Goal: Task Accomplishment & Management: Use online tool/utility

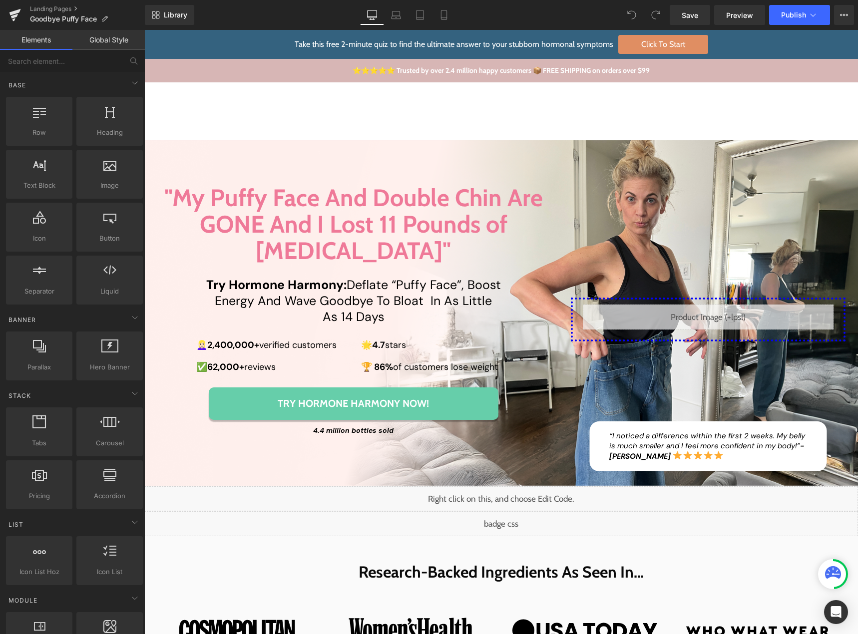
click at [812, 37] on link "Take this free 2-minute quiz to find the ultimate answer to your stubborn hormo…" at bounding box center [501, 44] width 714 height 29
click at [740, 17] on span "Preview" at bounding box center [739, 15] width 27 height 10
click at [734, 15] on span "Preview" at bounding box center [739, 15] width 27 height 10
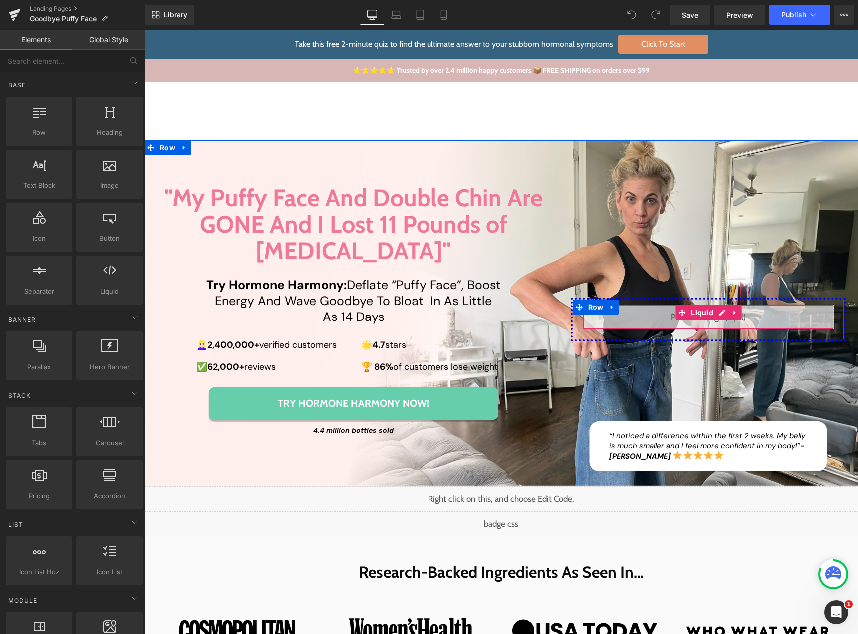
click at [719, 305] on div "Liquid" at bounding box center [708, 317] width 251 height 25
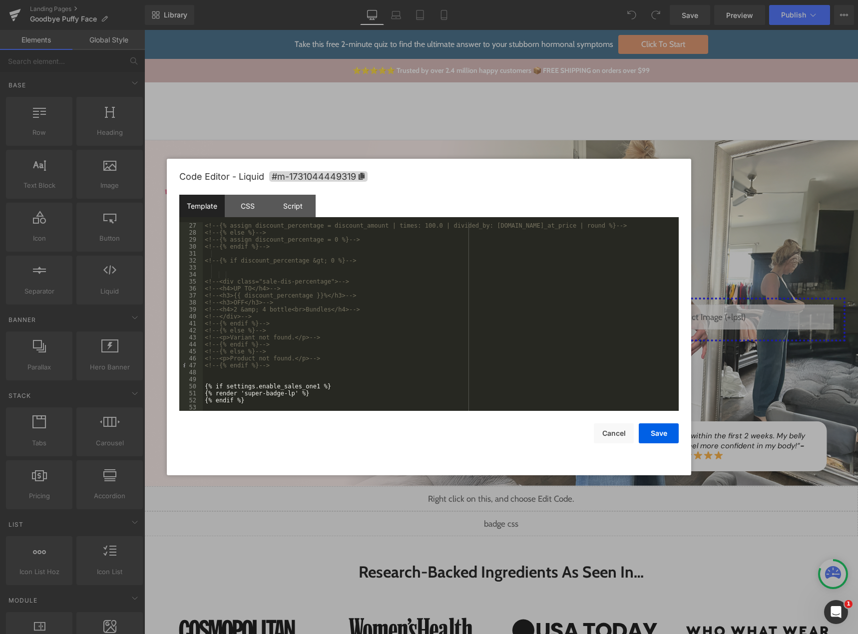
scroll to position [245, 0]
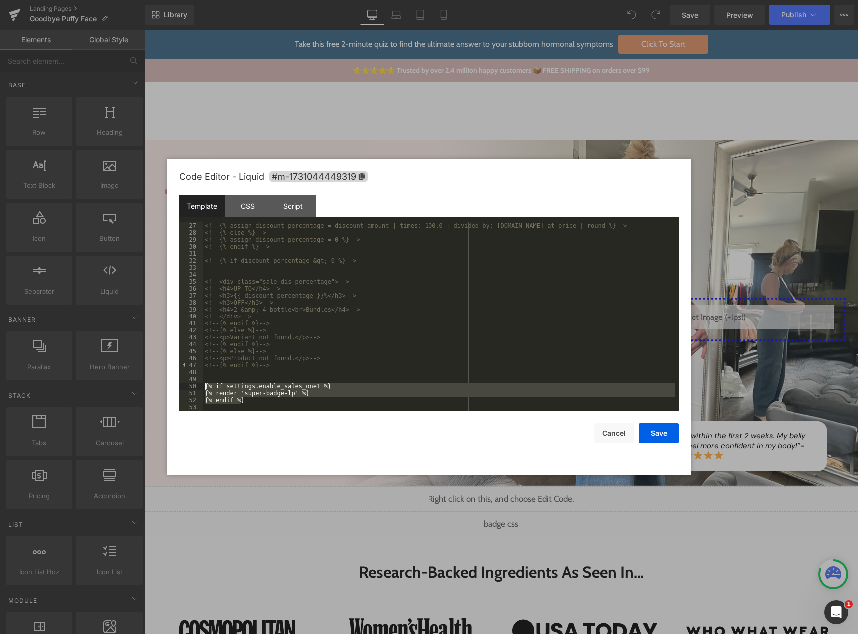
drag, startPoint x: 248, startPoint y: 402, endPoint x: 193, endPoint y: 386, distance: 57.1
click at [193, 386] on pre "27 28 29 30 31 32 33 34 35 36 37 38 39 40 41 42 43 44 45 46 47 48 49 50 51 52 5…" at bounding box center [428, 316] width 499 height 189
click at [237, 207] on div "CSS" at bounding box center [247, 206] width 45 height 22
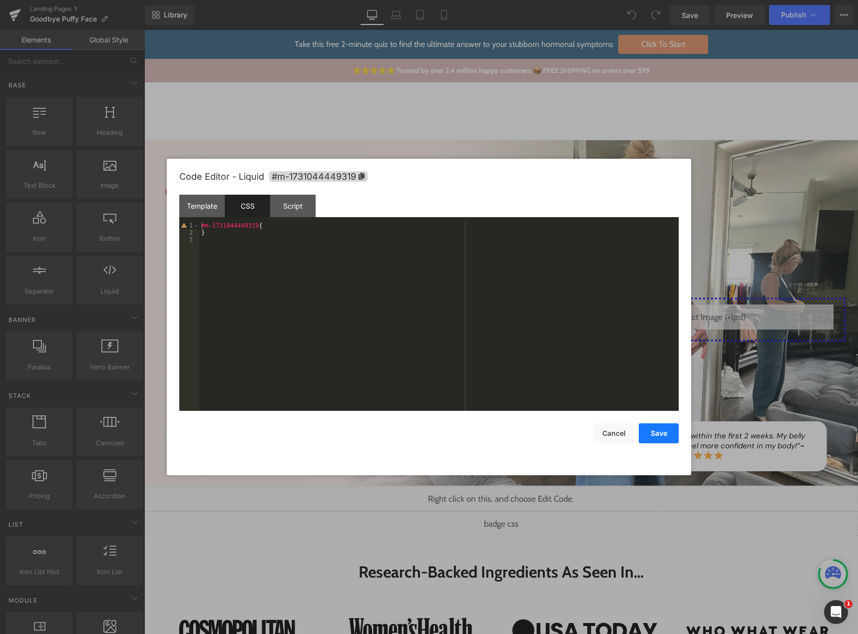
click at [645, 430] on button "Save" at bounding box center [659, 433] width 40 height 20
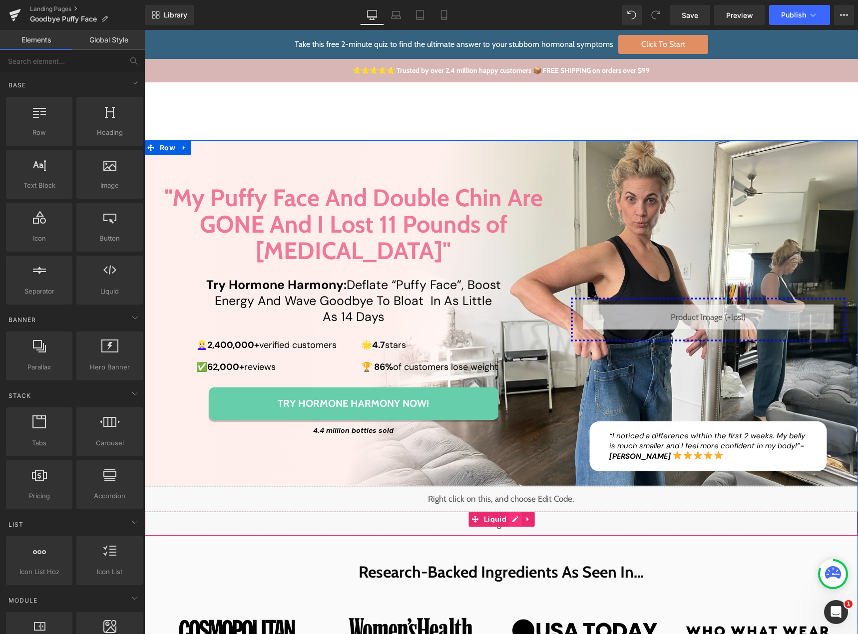
click at [507, 511] on div "Liquid" at bounding box center [501, 523] width 714 height 25
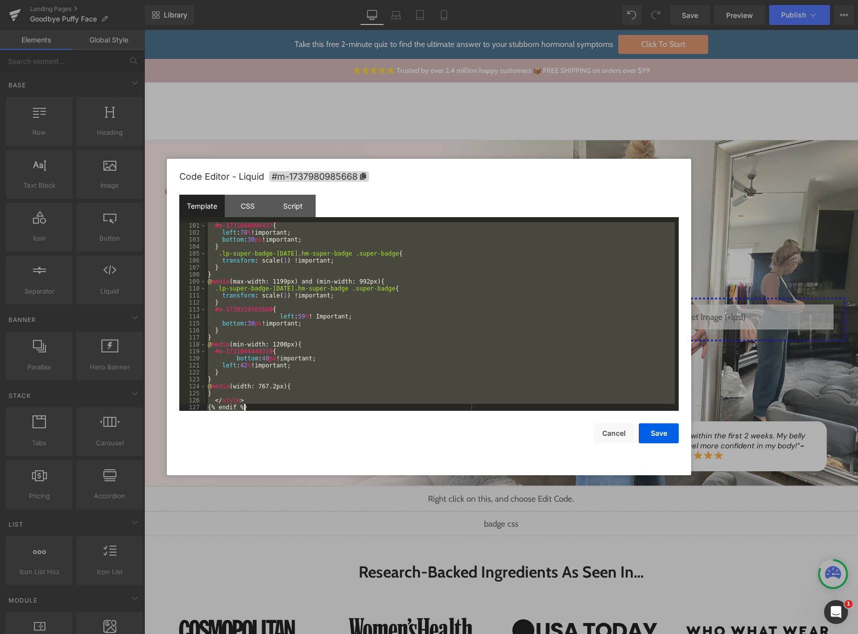
scroll to position [699, 0]
drag, startPoint x: 207, startPoint y: 303, endPoint x: 305, endPoint y: 415, distance: 149.0
click at [305, 415] on div "Code Editor - Liquid #m-1737980985668 Template CSS Script Data 101 102 103 104 …" at bounding box center [428, 317] width 499 height 317
click at [280, 392] on div "#m-1731044996437 { left : 70 % !important; bottom : 30 px !important; } .lp-sup…" at bounding box center [440, 316] width 469 height 189
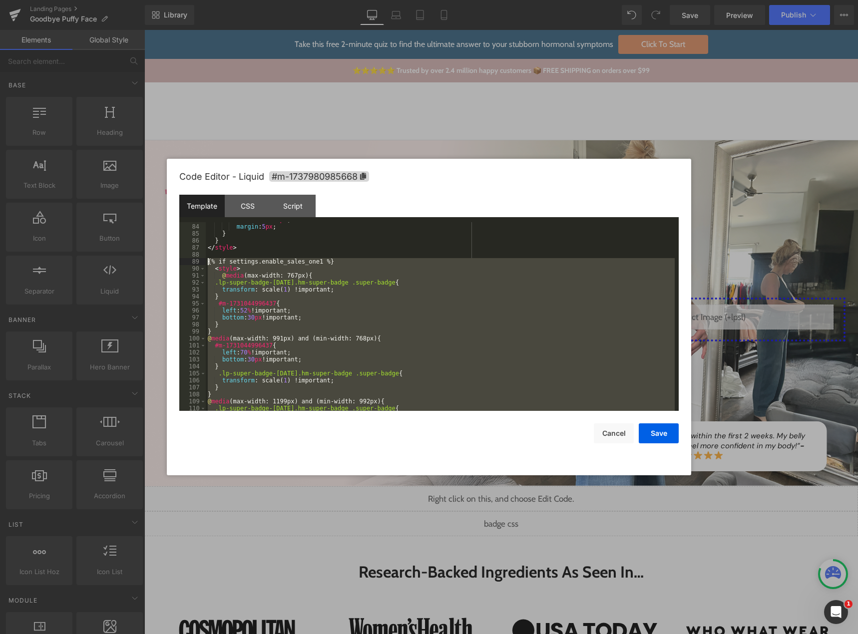
scroll to position [549, 0]
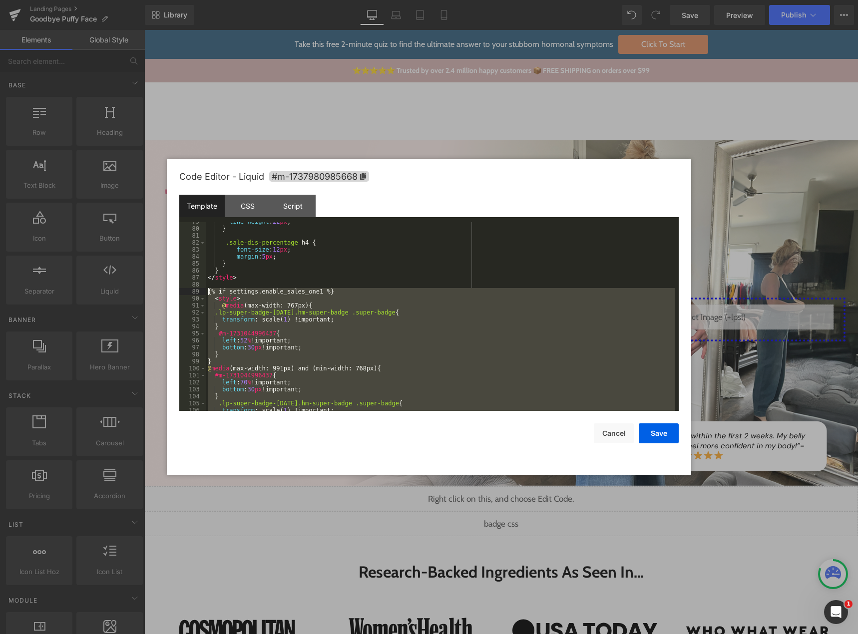
drag, startPoint x: 252, startPoint y: 401, endPoint x: 198, endPoint y: 292, distance: 121.9
click at [198, 292] on pre "79 80 81 82 83 84 85 86 87 88 89 90 91 92 93 94 95 96 97 98 99 100 101 102 103 …" at bounding box center [428, 316] width 499 height 189
click at [613, 427] on button "Cancel" at bounding box center [614, 433] width 40 height 20
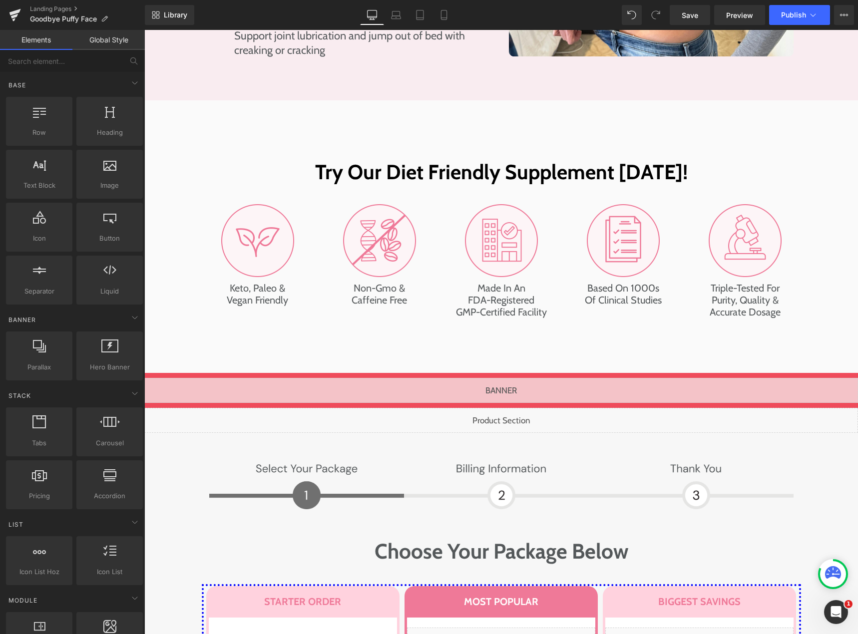
scroll to position [4865, 0]
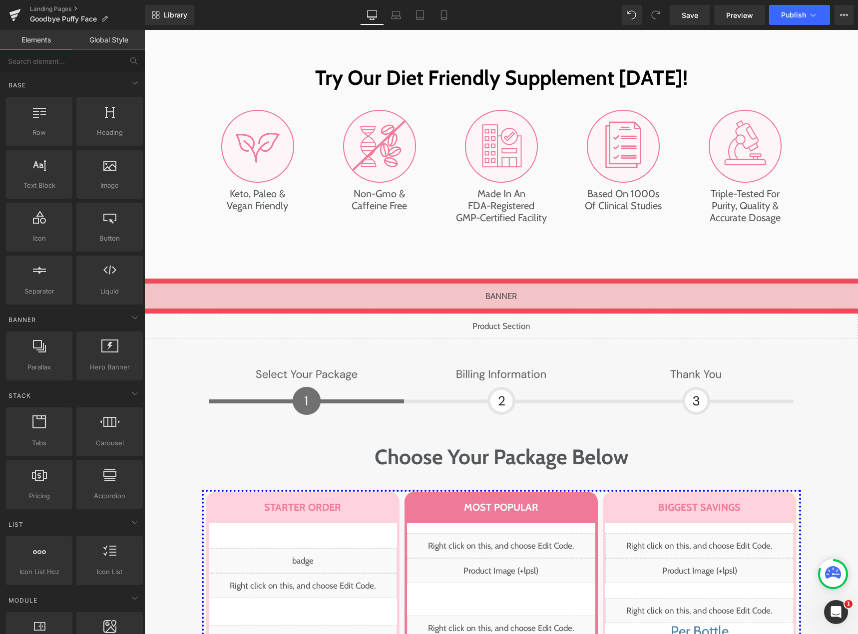
click at [508, 314] on div "Liquid" at bounding box center [501, 326] width 714 height 25
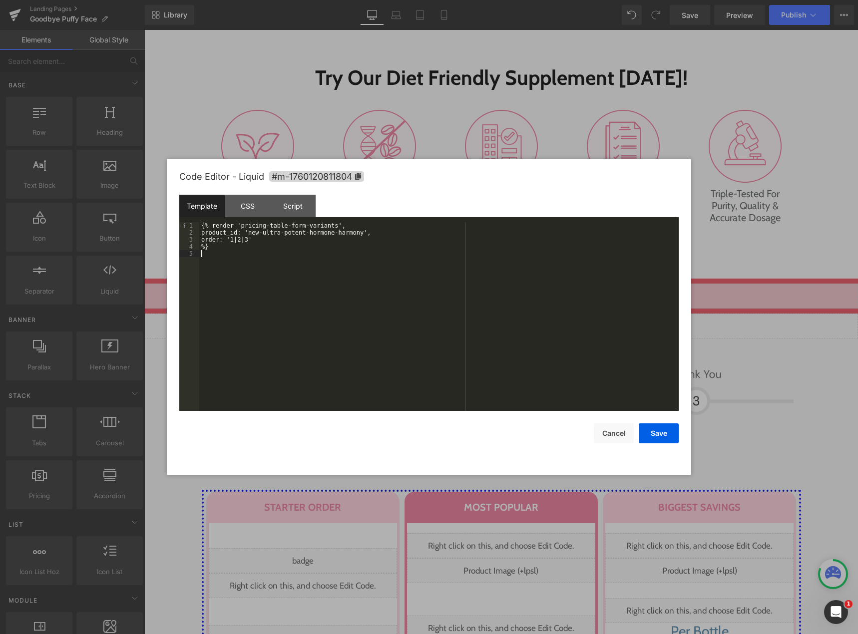
click at [290, 263] on div "{% render 'pricing-table-form-variants', product_id: 'new-ultra-potent-hormone-…" at bounding box center [438, 323] width 479 height 203
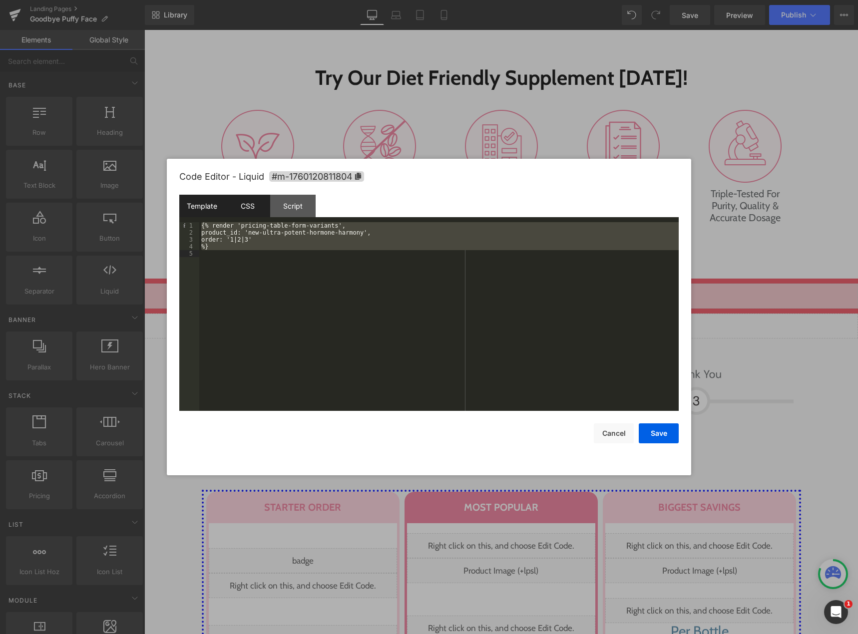
click at [250, 208] on div "CSS" at bounding box center [247, 206] width 45 height 22
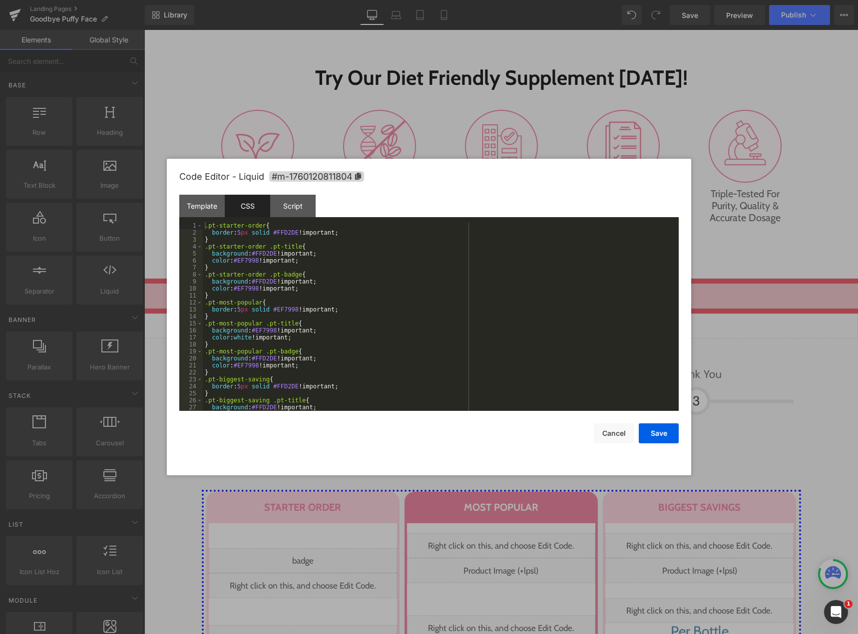
click at [267, 278] on div ".pt-starter-order { border : 5 px solid #FFD2DE !important; } .pt-starter-order…" at bounding box center [439, 323] width 472 height 203
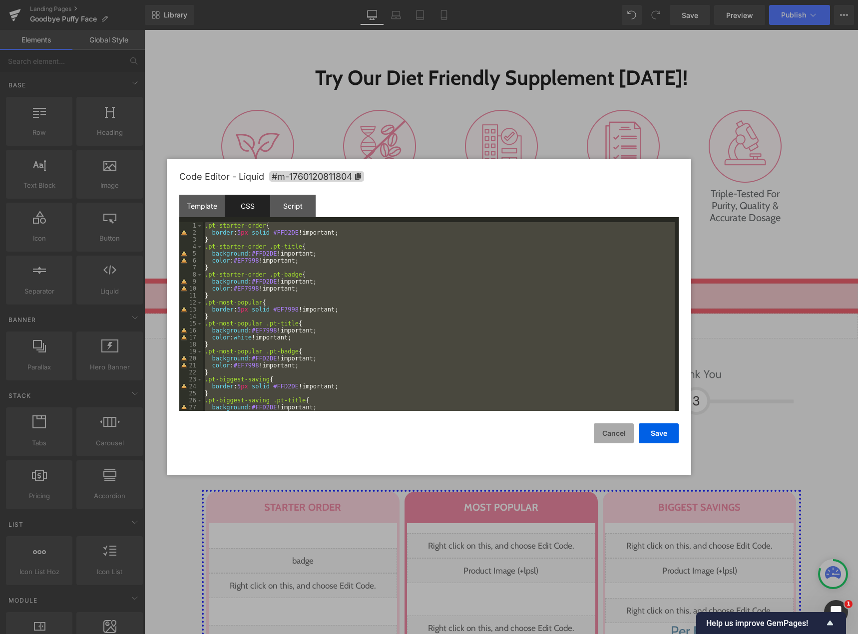
click at [611, 427] on button "Cancel" at bounding box center [614, 433] width 40 height 20
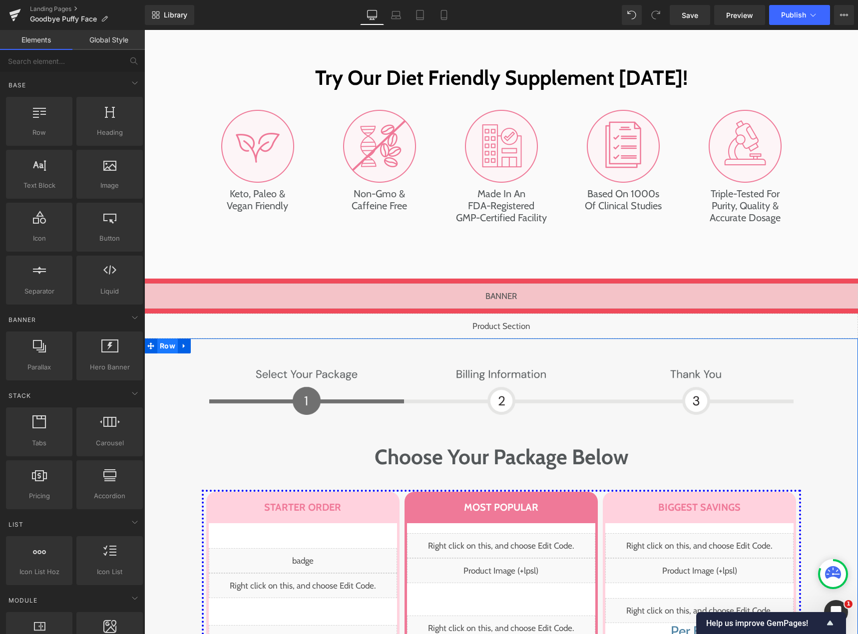
click at [164, 339] on span "Row" at bounding box center [167, 346] width 20 height 15
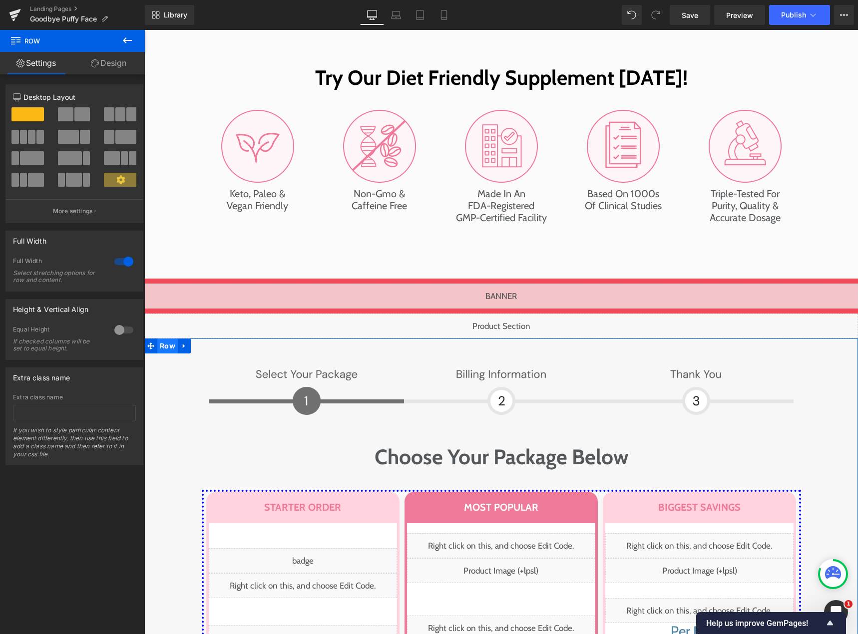
click at [163, 339] on span "Row" at bounding box center [167, 346] width 20 height 15
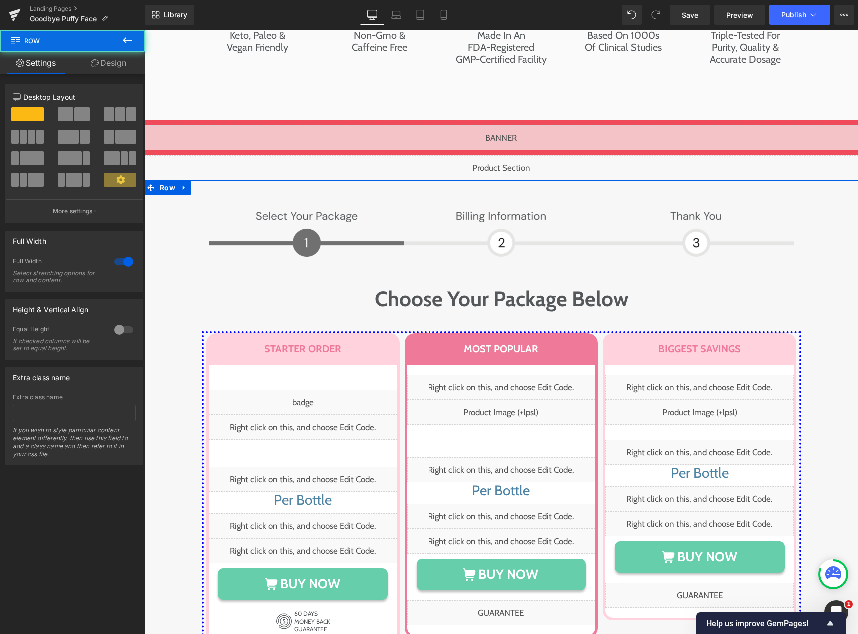
scroll to position [5215, 0]
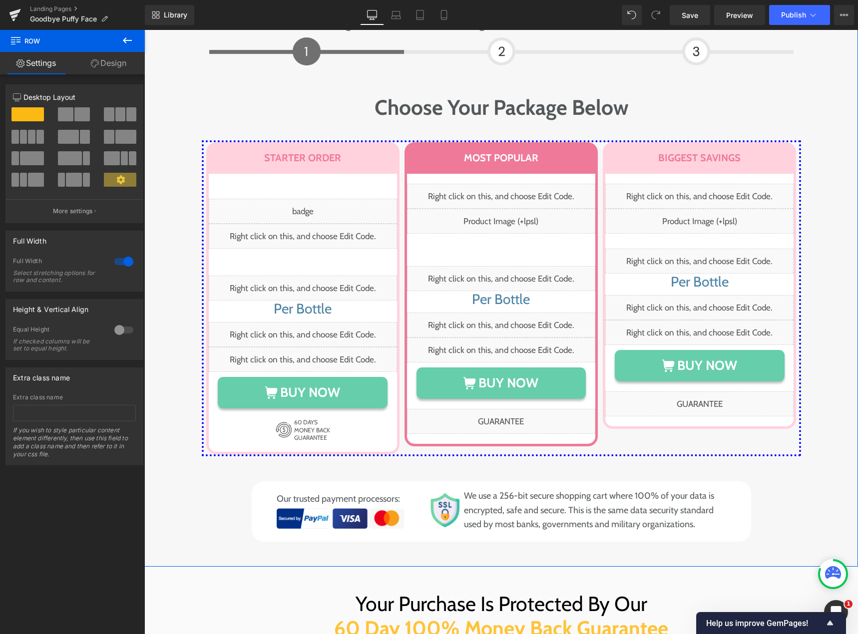
click at [164, 189] on div "Image Image Row Choose Your Package Below Heading Row STARTER ORDER Heading Row…" at bounding box center [501, 278] width 714 height 528
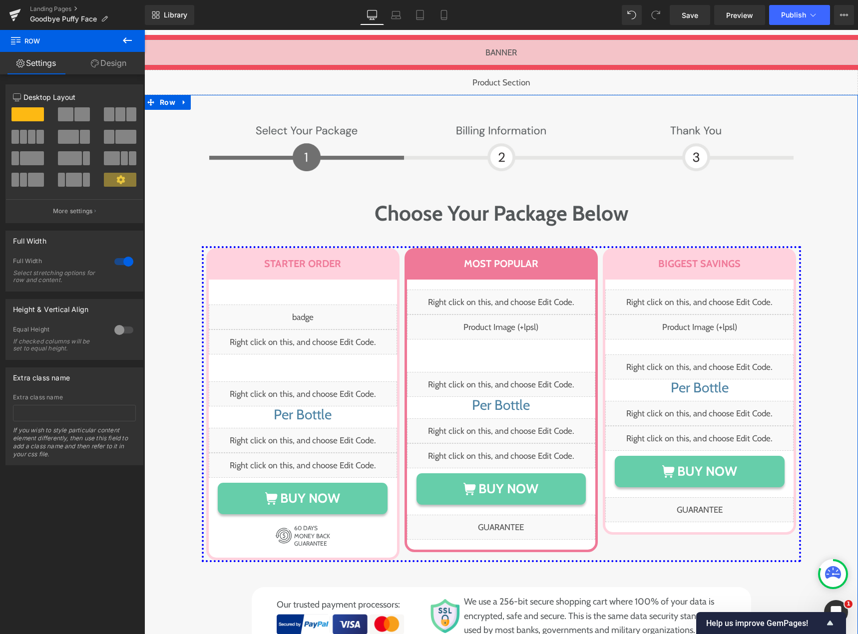
scroll to position [5015, 0]
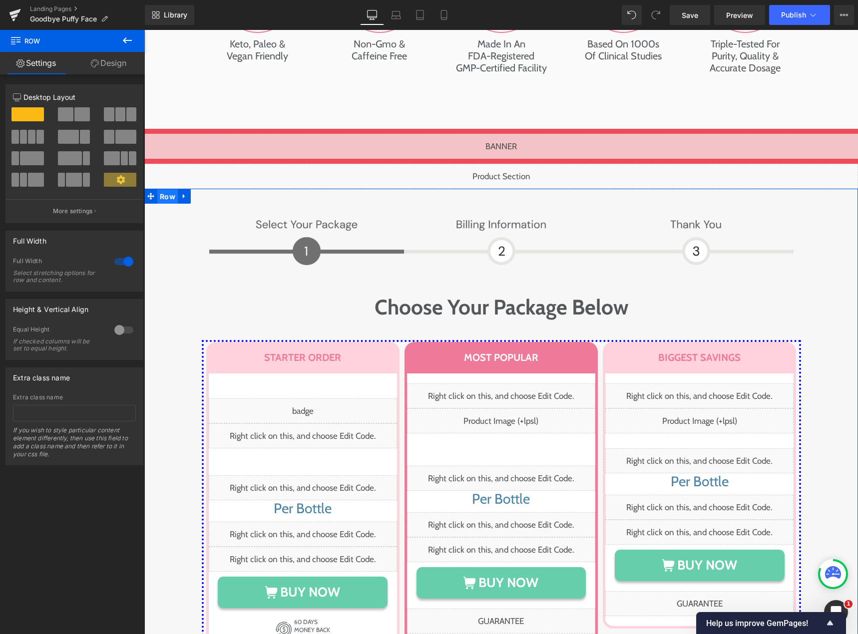
click at [162, 189] on span "Row" at bounding box center [167, 196] width 20 height 15
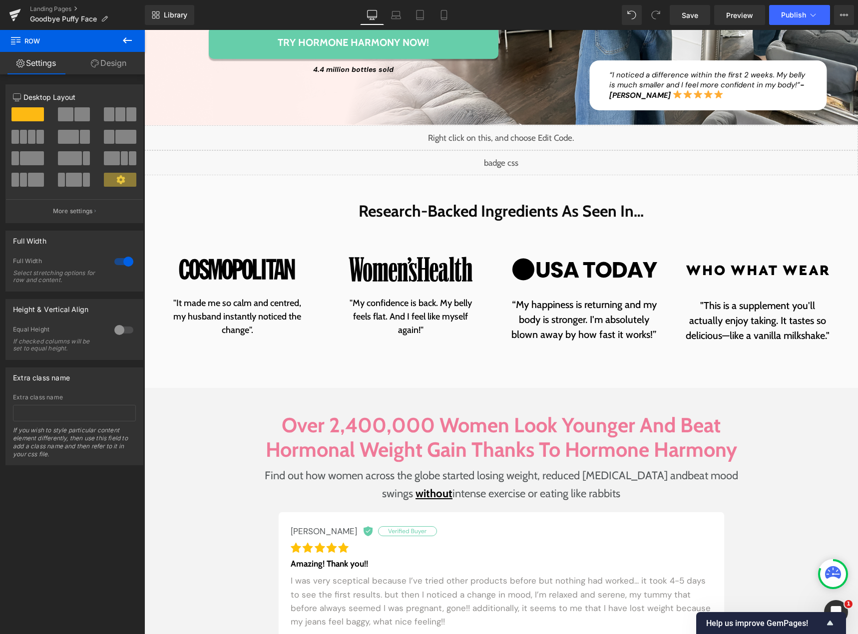
scroll to position [0, 0]
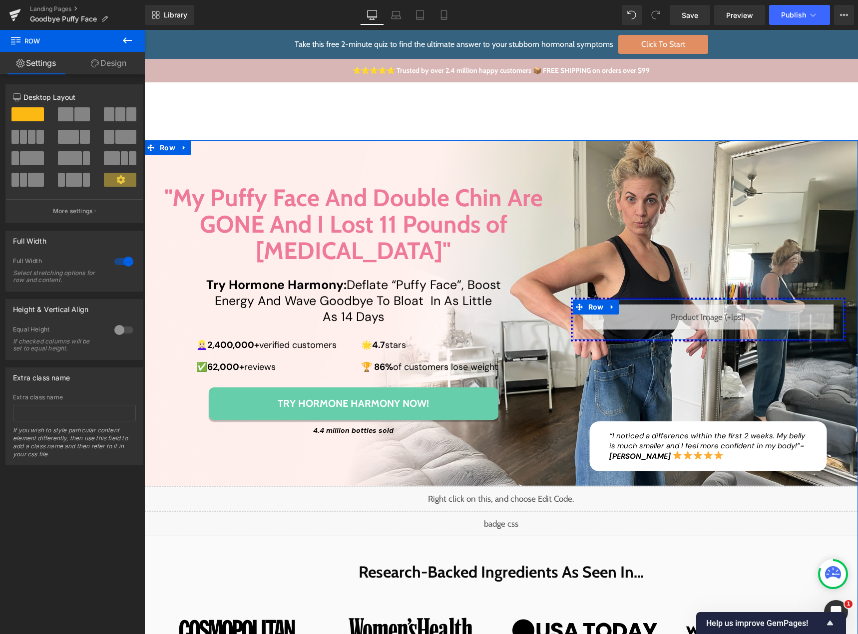
click at [717, 305] on div "Liquid" at bounding box center [708, 317] width 251 height 25
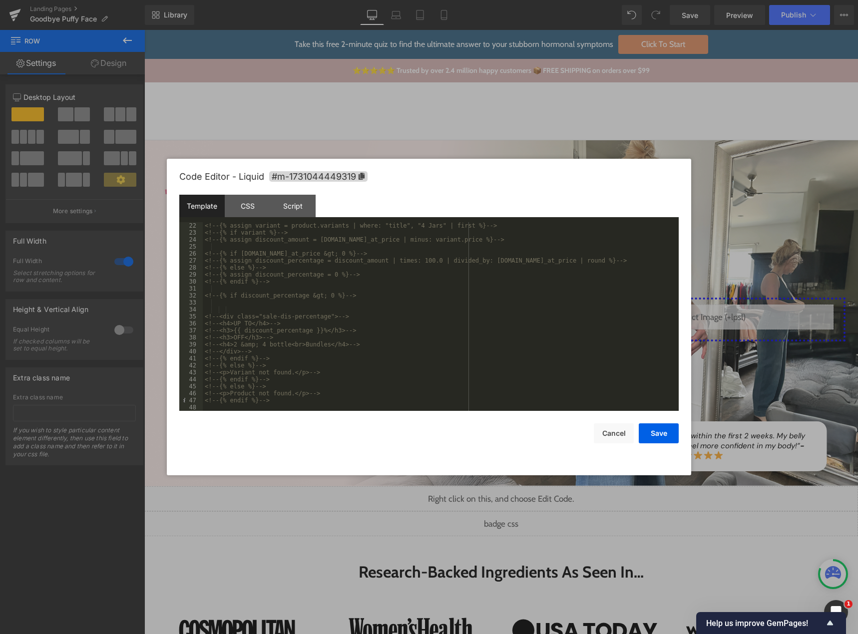
scroll to position [245, 0]
drag, startPoint x: 251, startPoint y: 396, endPoint x: 250, endPoint y: 402, distance: 6.1
click at [251, 401] on div "<!-- {% assign discount_percentage = discount_amount | times: 100.0 | divided_b…" at bounding box center [439, 323] width 472 height 203
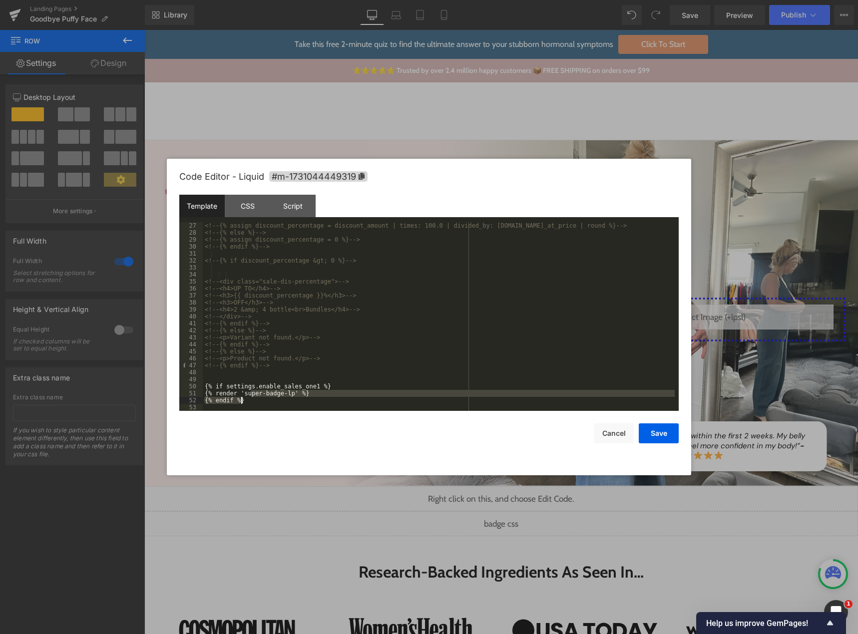
click at [250, 402] on div "<!-- {% assign discount_percentage = discount_amount | times: 100.0 | divided_b…" at bounding box center [439, 316] width 472 height 189
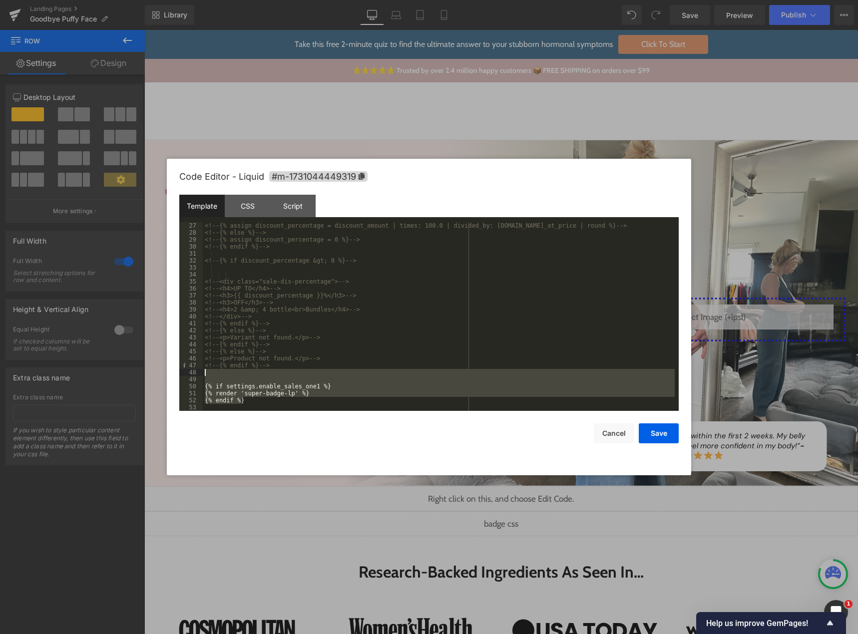
drag, startPoint x: 250, startPoint y: 402, endPoint x: 209, endPoint y: 375, distance: 49.2
click at [209, 375] on div "<!-- {% assign discount_percentage = discount_amount | times: 100.0 | divided_b…" at bounding box center [439, 323] width 472 height 203
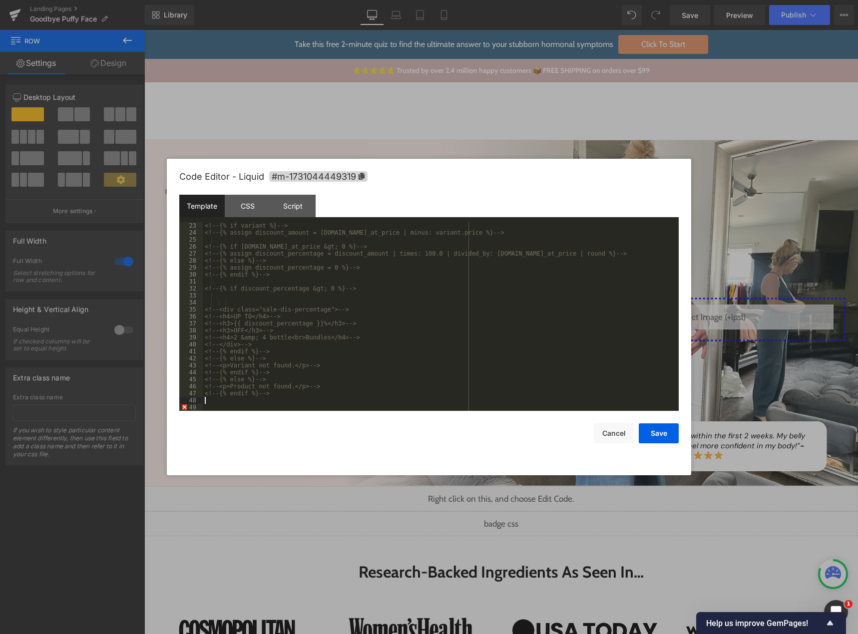
scroll to position [210, 0]
click at [660, 434] on button "Save" at bounding box center [659, 433] width 40 height 20
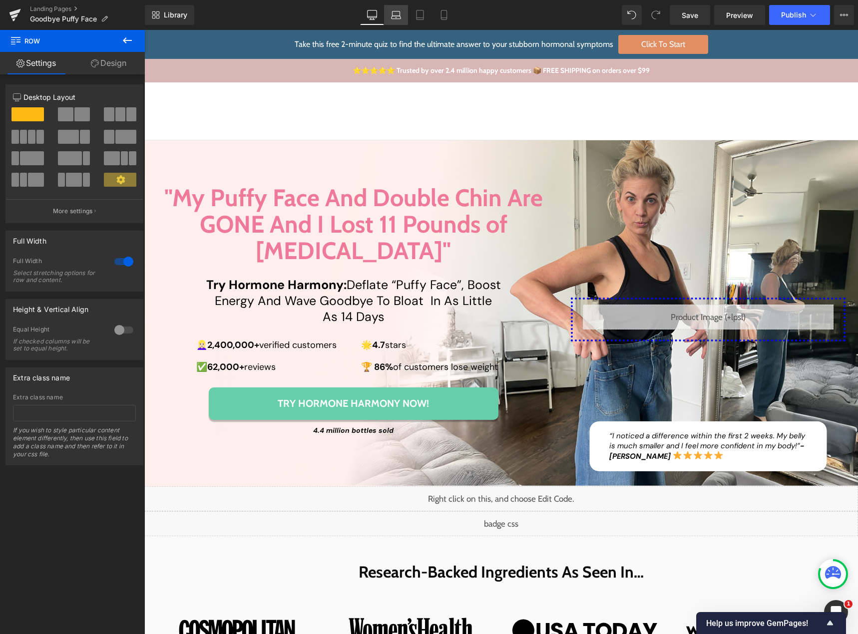
drag, startPoint x: 393, startPoint y: 13, endPoint x: 390, endPoint y: 21, distance: 8.8
click at [393, 13] on icon at bounding box center [395, 13] width 7 height 4
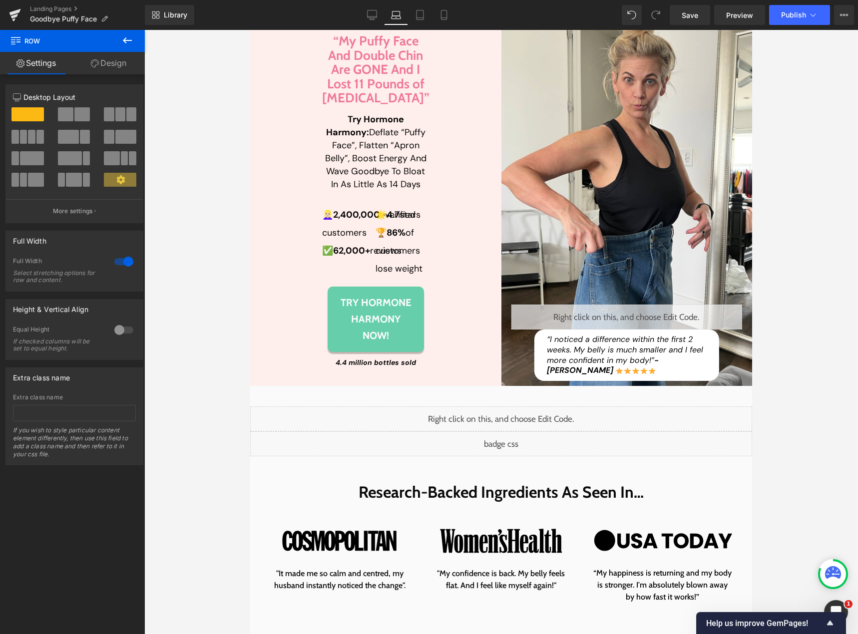
scroll to position [116, 0]
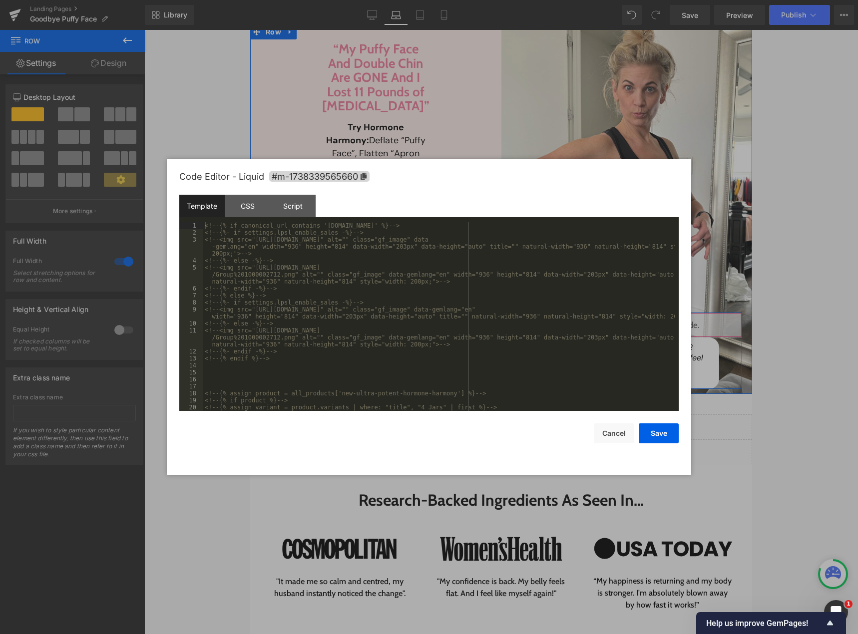
click at [633, 338] on div "Liquid" at bounding box center [626, 325] width 231 height 25
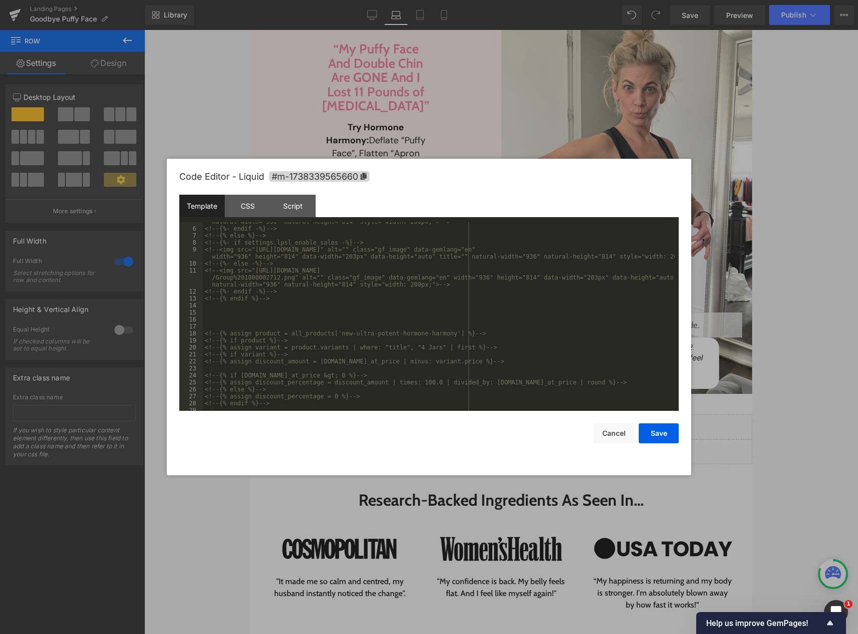
scroll to position [203, 0]
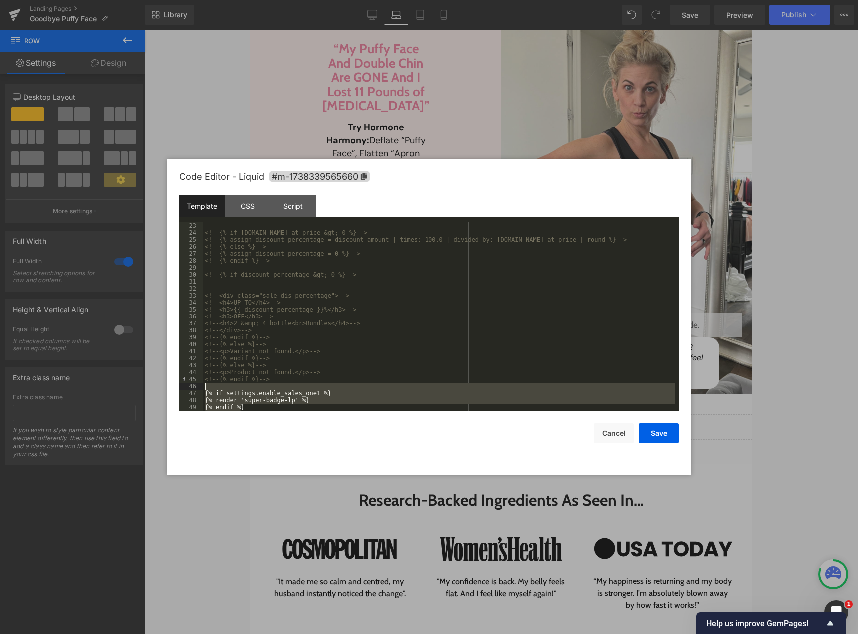
drag, startPoint x: 261, startPoint y: 410, endPoint x: 206, endPoint y: 386, distance: 60.4
click at [206, 386] on div "<!-- {% if variant.compare_at_price &gt; 0 %} --> <!-- {% assign discount_perce…" at bounding box center [439, 323] width 472 height 203
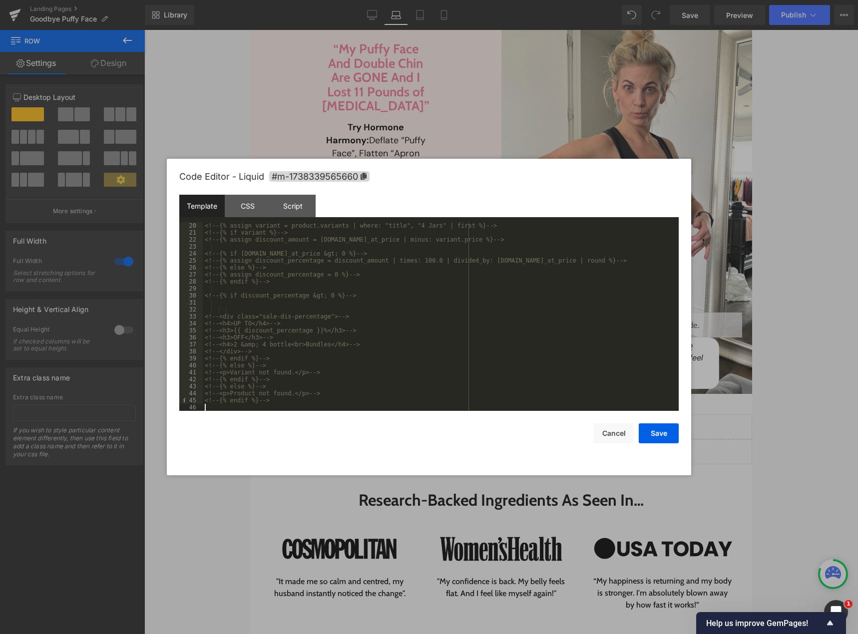
scroll to position [182, 0]
click at [655, 426] on button "Save" at bounding box center [659, 433] width 40 height 20
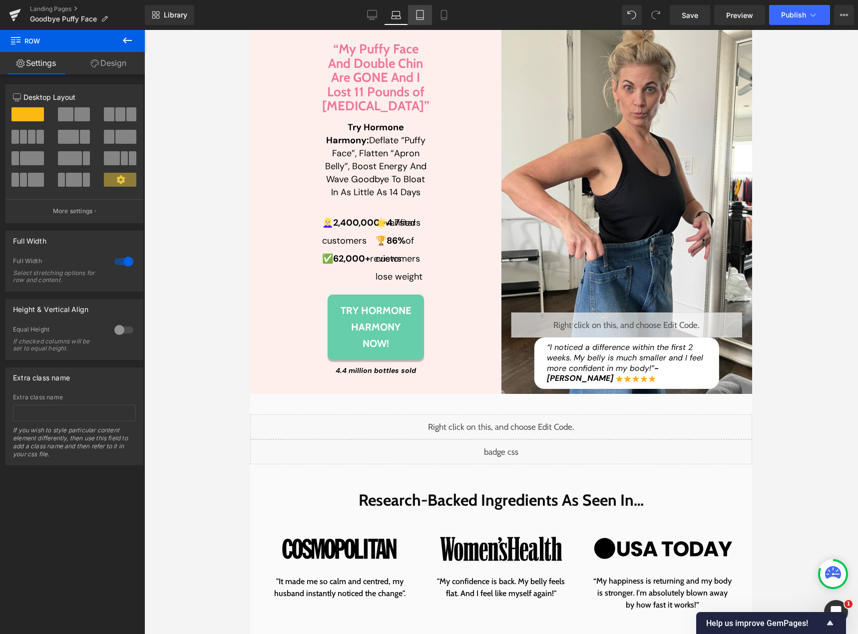
click at [425, 16] on icon at bounding box center [420, 15] width 10 height 10
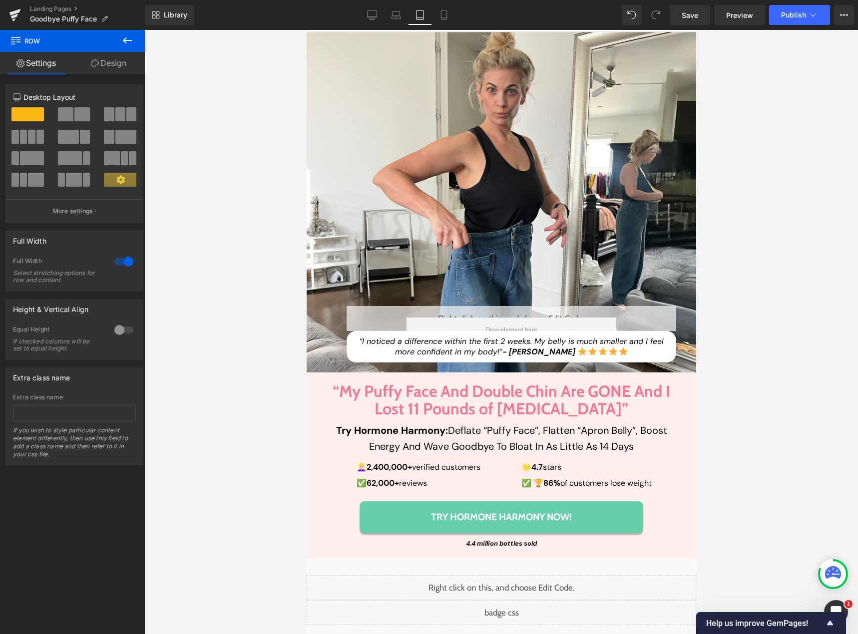
scroll to position [338, 0]
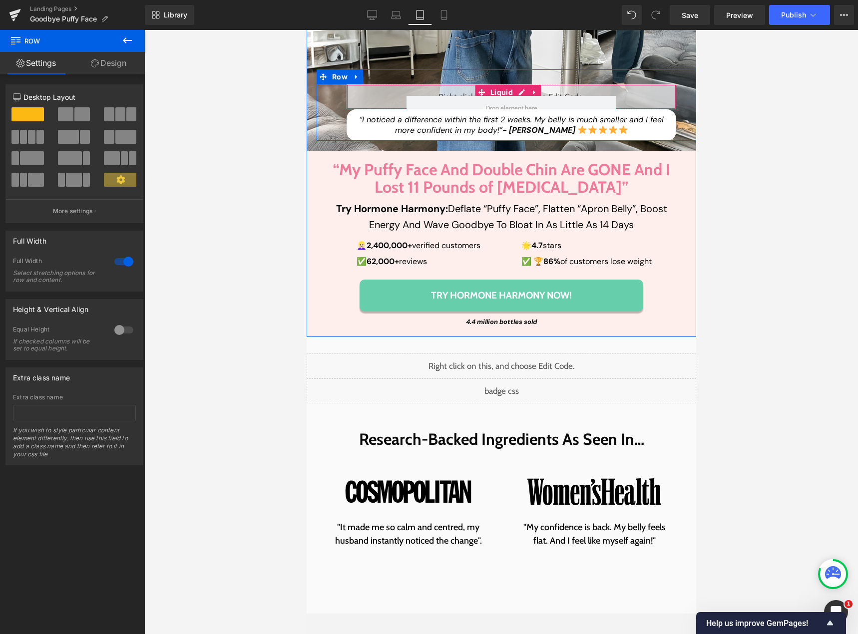
click at [653, 89] on div "Liquid" at bounding box center [511, 96] width 330 height 25
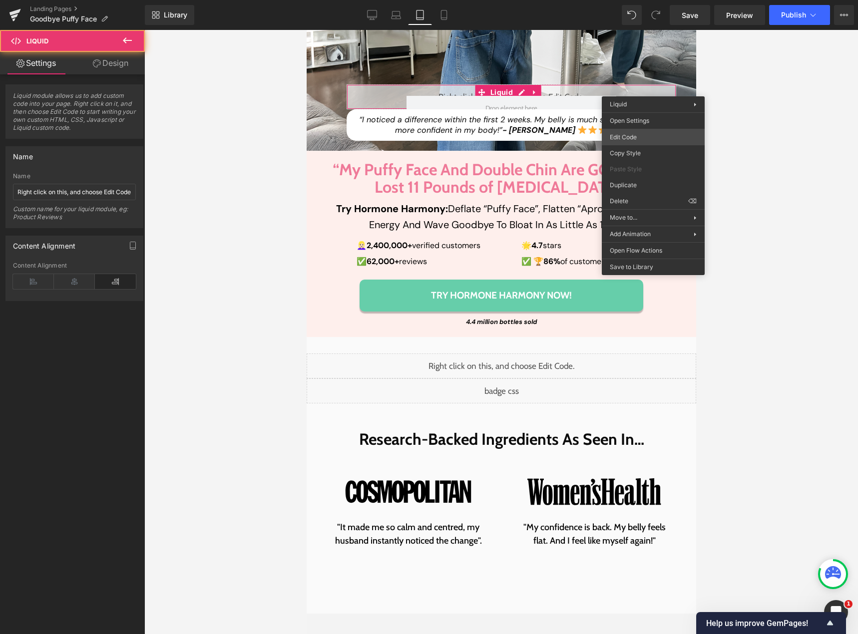
click at [631, 136] on body "Row You are previewing how the will restyle your page. You can not edit Element…" at bounding box center [429, 317] width 858 height 634
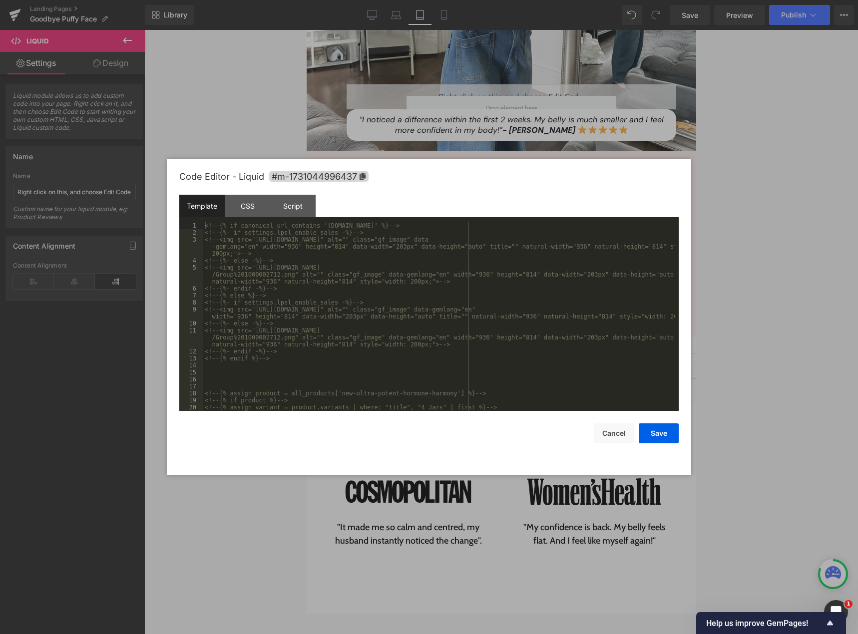
scroll to position [203, 0]
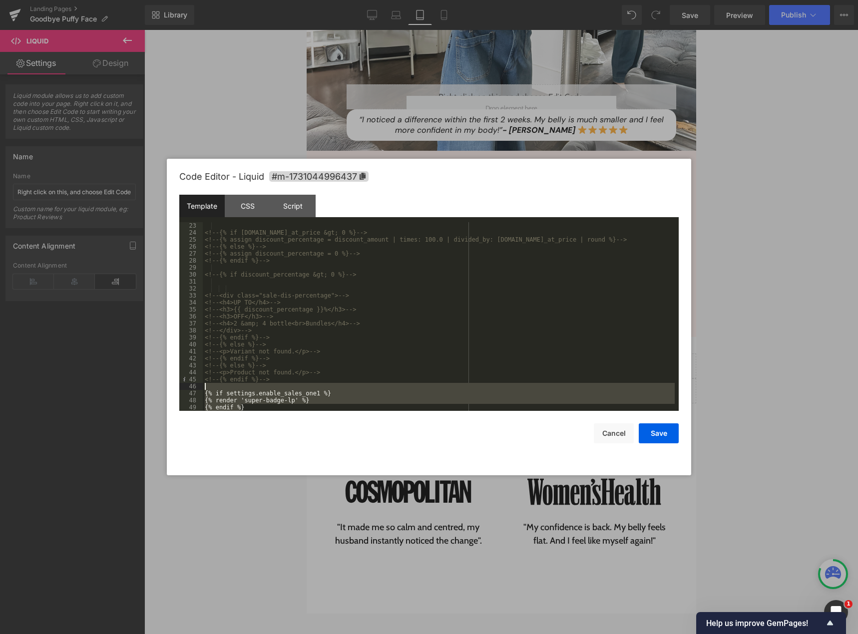
drag, startPoint x: 254, startPoint y: 405, endPoint x: 197, endPoint y: 387, distance: 59.7
click at [197, 387] on pre "23 24 25 26 27 28 29 30 31 32 33 34 35 36 37 38 39 40 41 42 43 44 45 46 47 48 4…" at bounding box center [428, 316] width 499 height 189
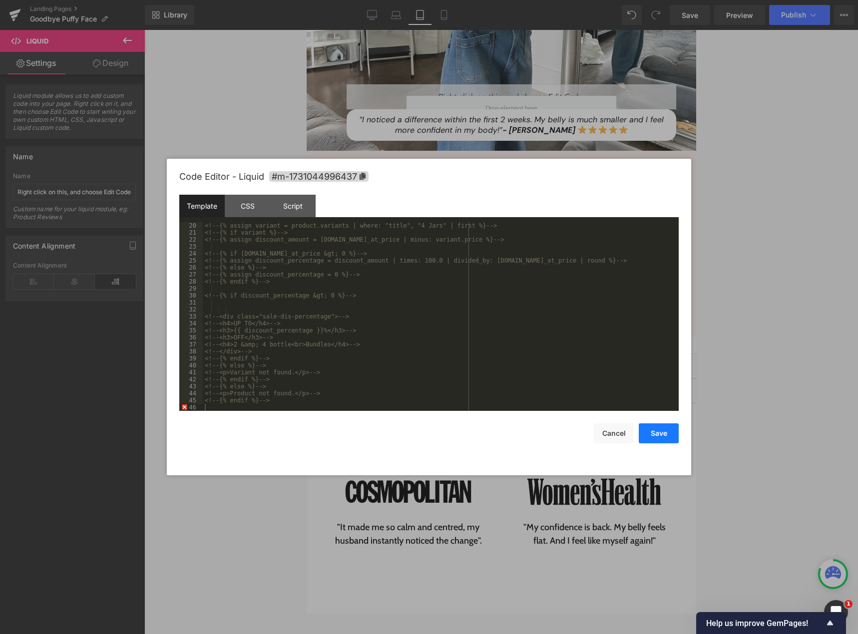
drag, startPoint x: 652, startPoint y: 433, endPoint x: 302, endPoint y: 284, distance: 380.7
click at [652, 433] on button "Save" at bounding box center [659, 433] width 40 height 20
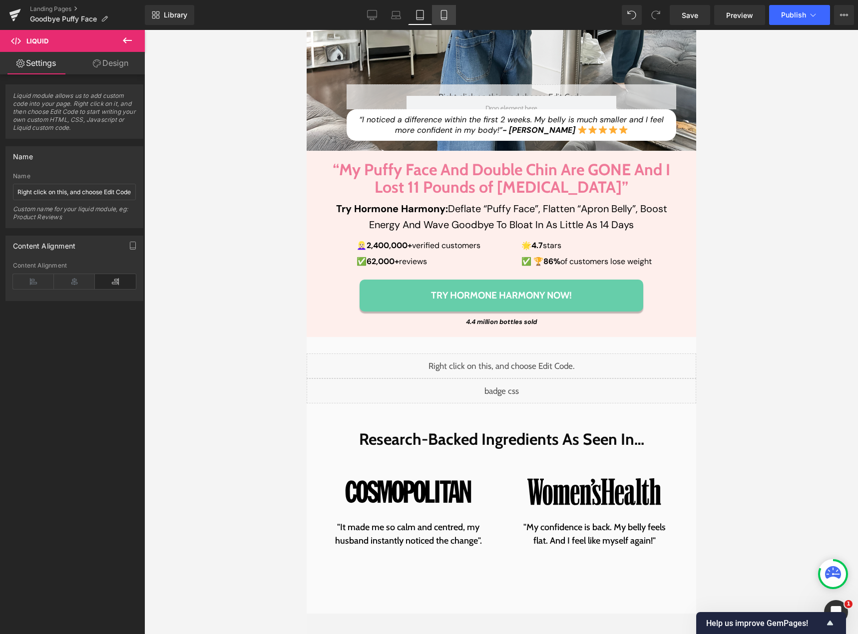
click at [443, 13] on icon at bounding box center [444, 15] width 10 height 10
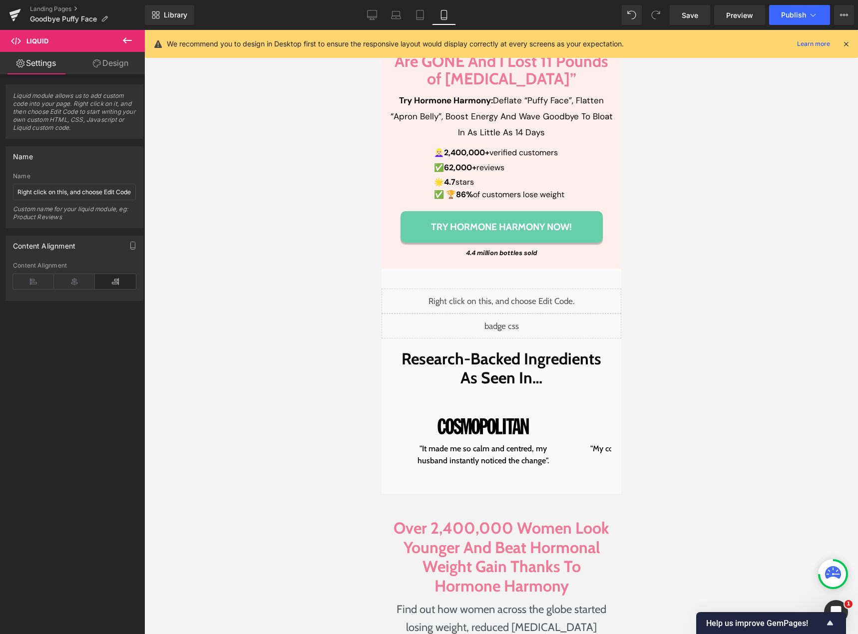
scroll to position [187, 0]
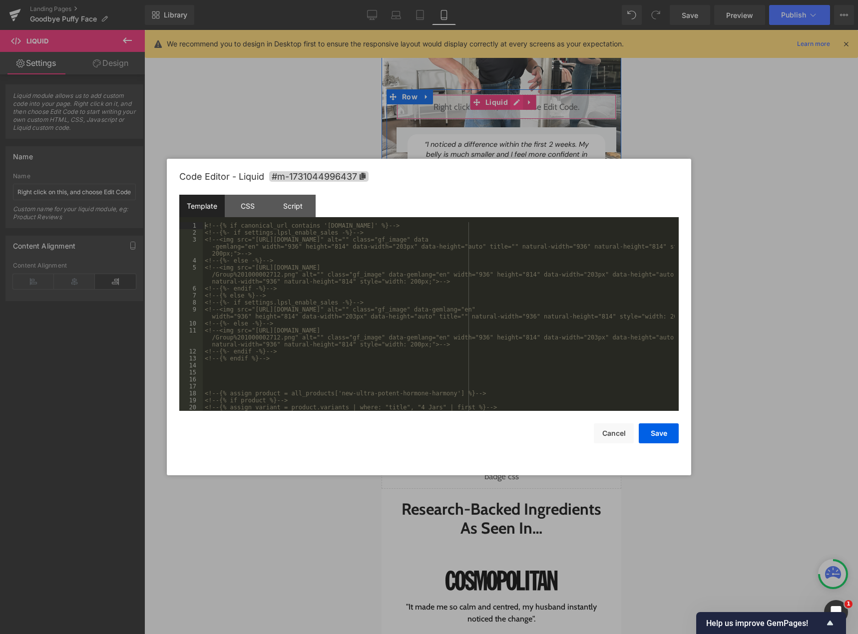
click at [516, 94] on div "Liquid" at bounding box center [506, 106] width 220 height 25
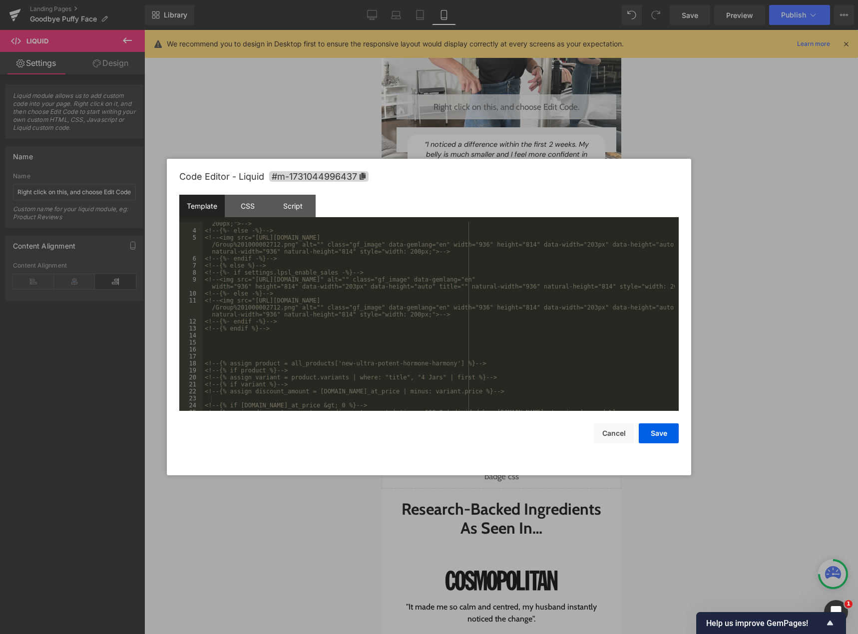
scroll to position [182, 0]
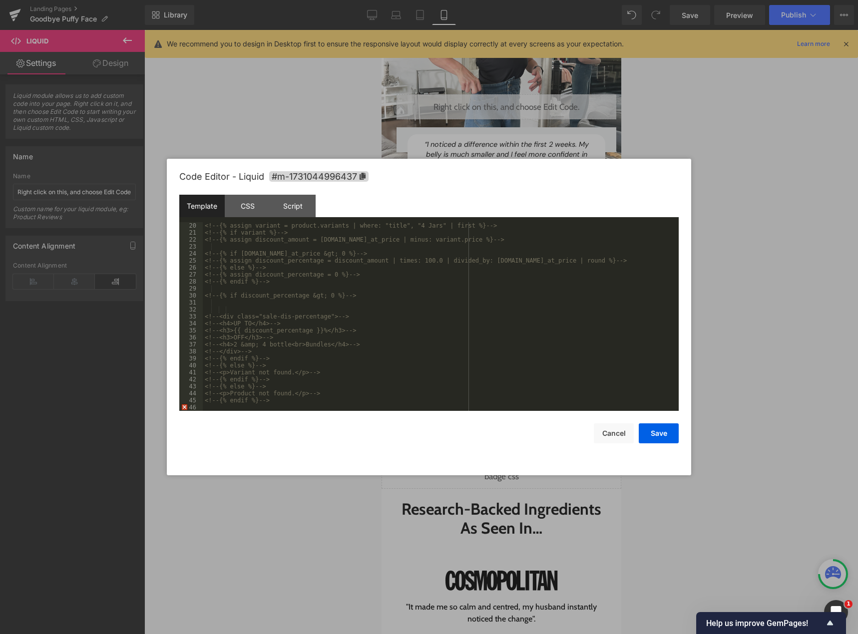
drag, startPoint x: 642, startPoint y: 431, endPoint x: 674, endPoint y: 308, distance: 128.0
click at [642, 432] on button "Save" at bounding box center [659, 433] width 40 height 20
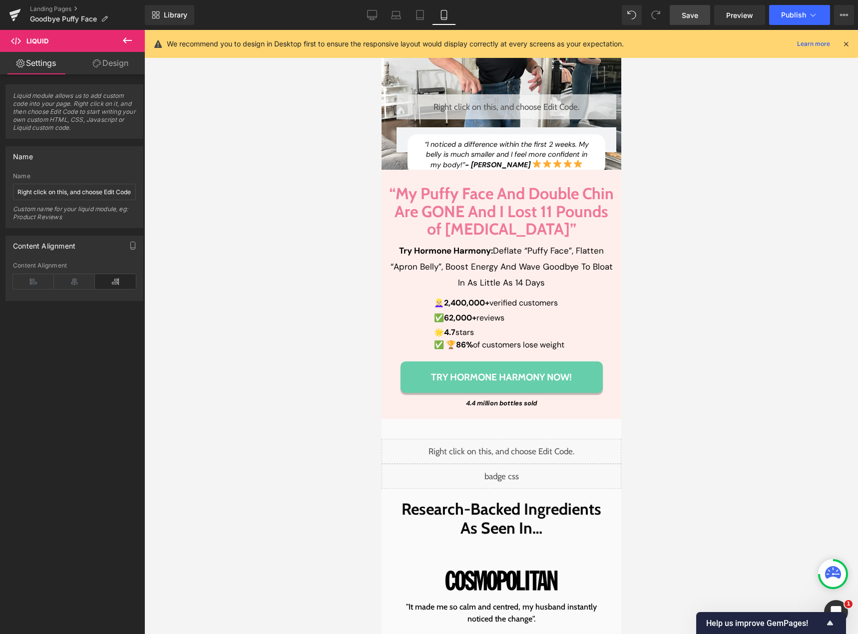
click at [690, 18] on span "Save" at bounding box center [690, 15] width 16 height 10
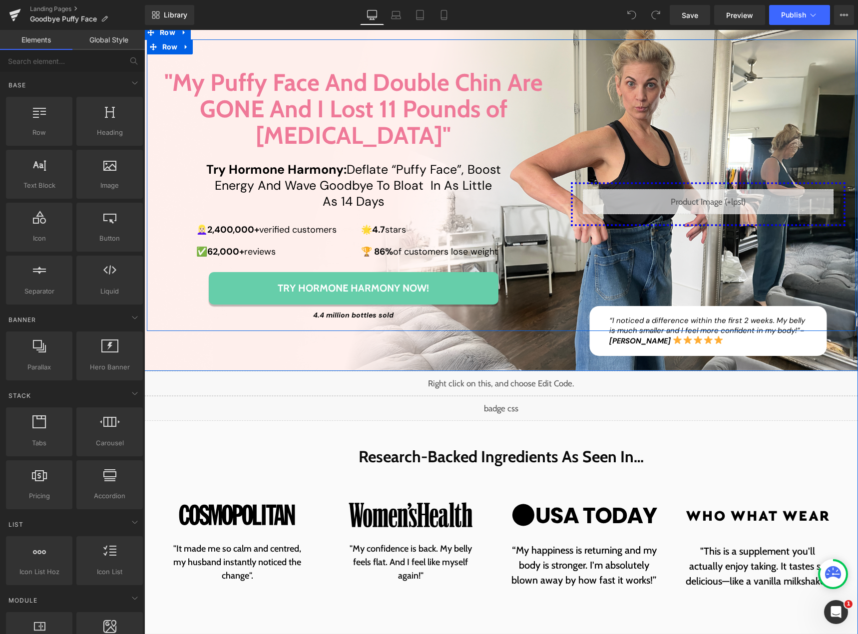
scroll to position [100, 0]
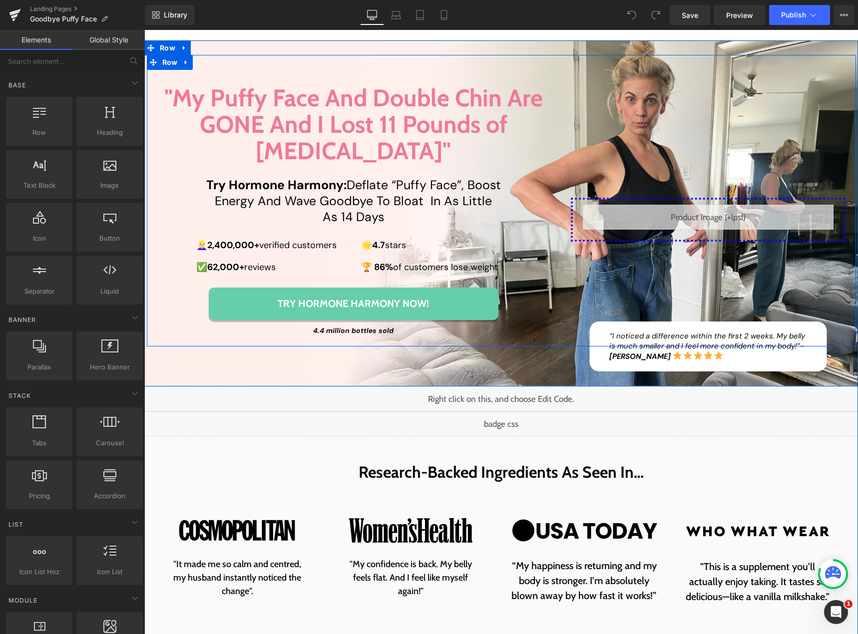
click at [704, 205] on div "Liquid" at bounding box center [708, 217] width 251 height 25
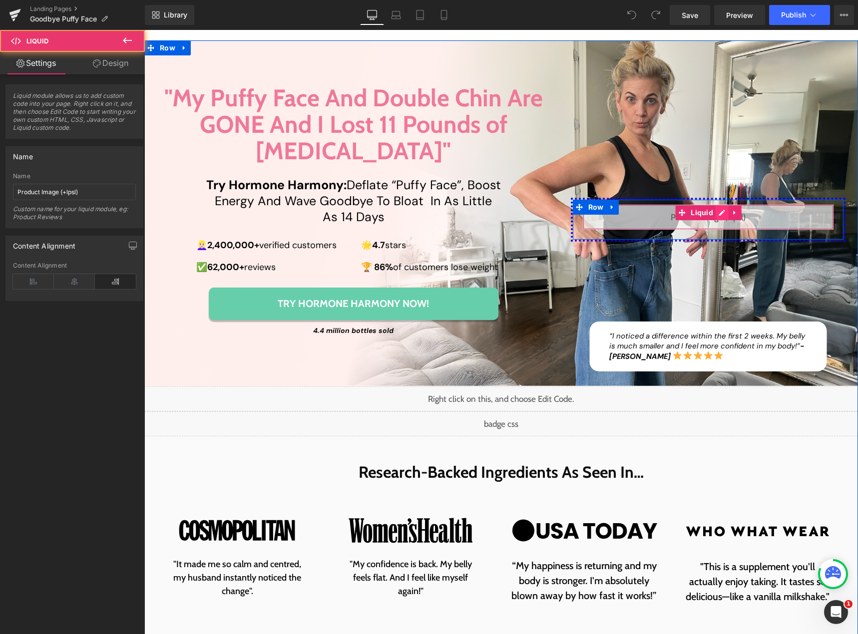
click at [714, 205] on div "Liquid" at bounding box center [708, 217] width 251 height 25
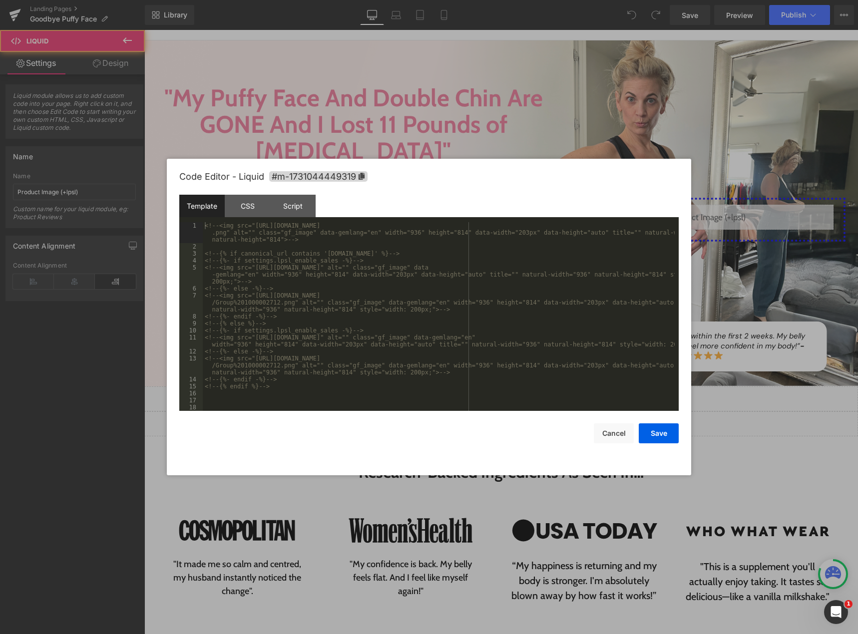
scroll to position [210, 0]
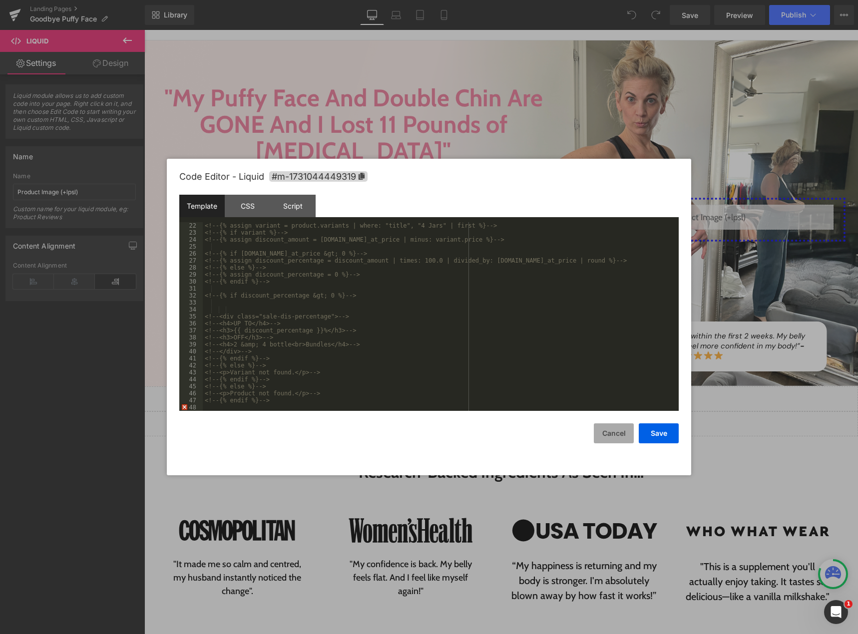
click at [612, 432] on button "Cancel" at bounding box center [614, 433] width 40 height 20
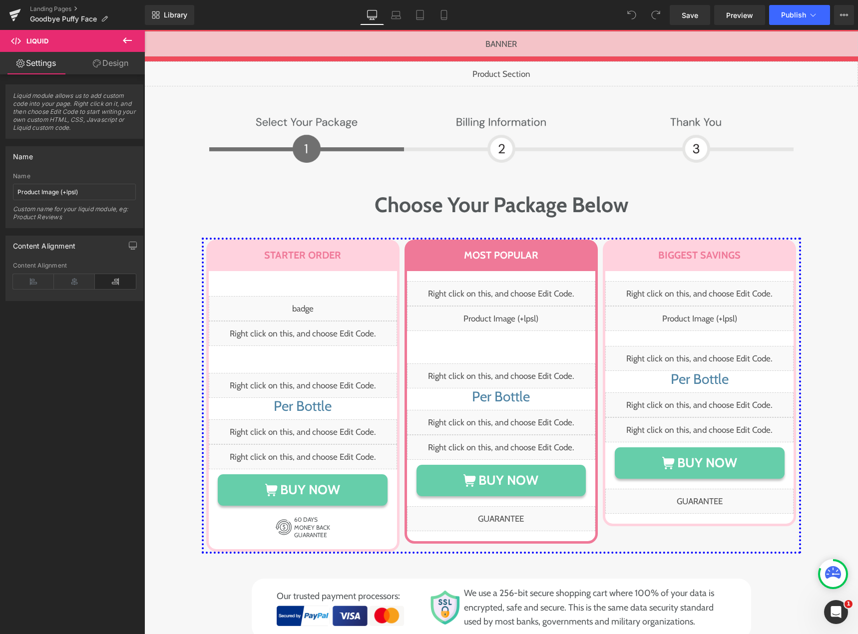
scroll to position [5044, 0]
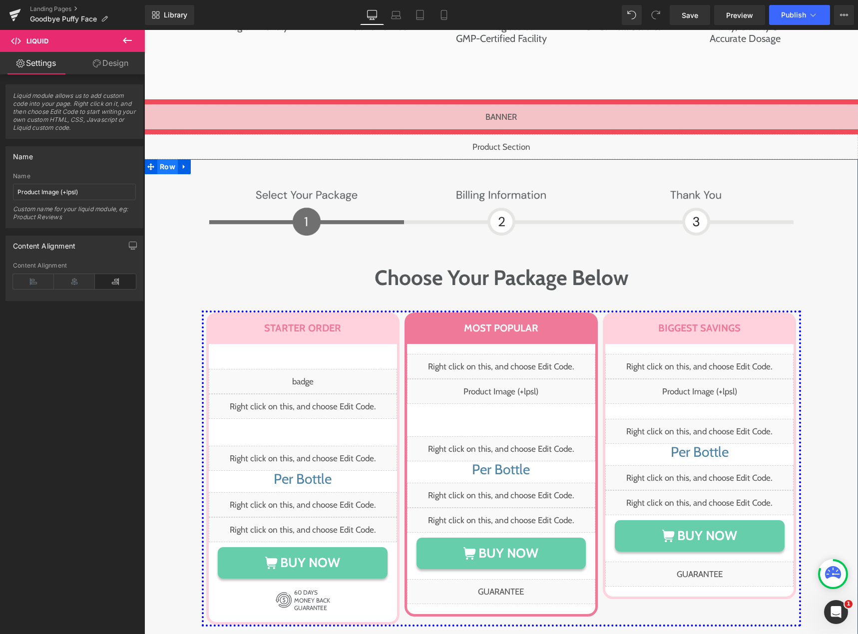
click at [161, 159] on span "Row" at bounding box center [167, 166] width 20 height 15
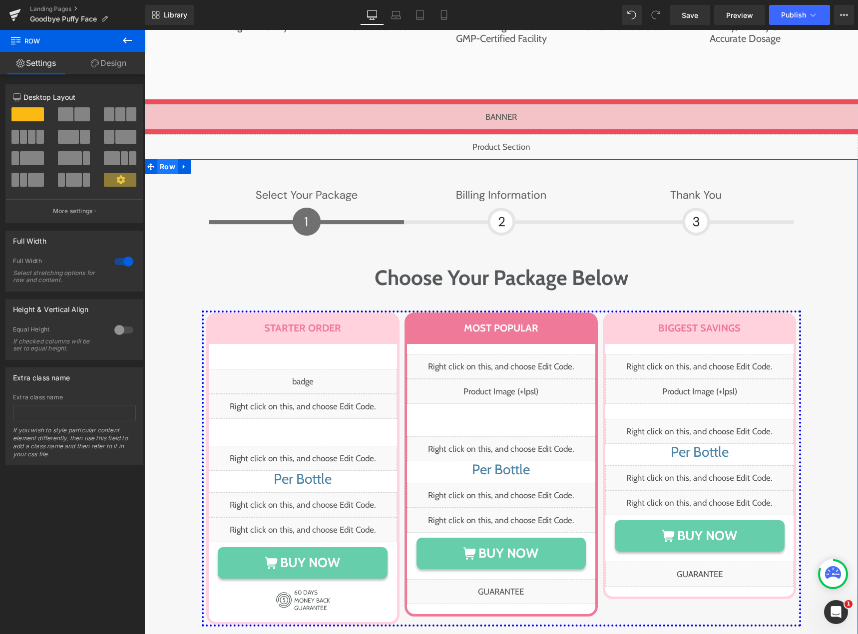
click at [168, 159] on span "Row" at bounding box center [167, 166] width 20 height 15
click at [44, 408] on input "text" at bounding box center [74, 413] width 123 height 16
paste input "pt-original"
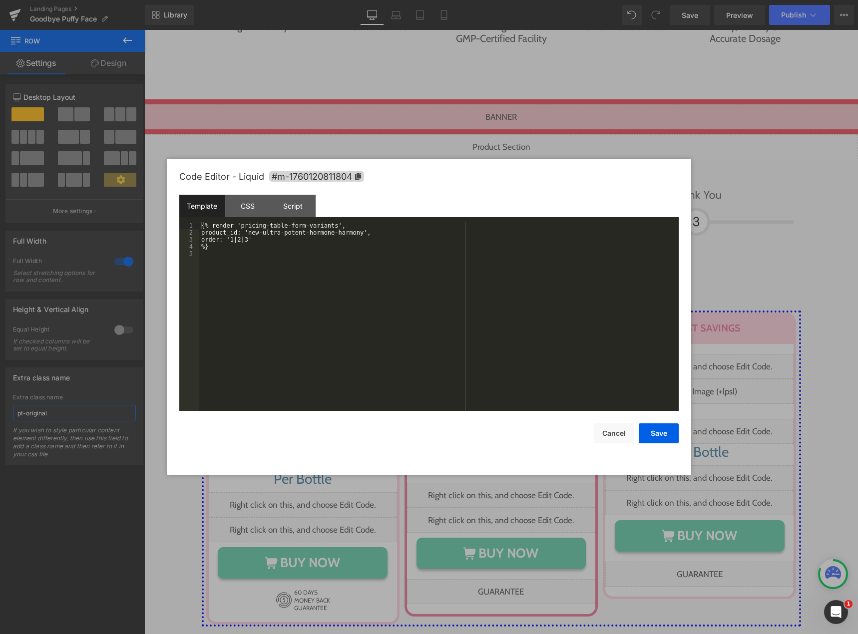
drag, startPoint x: 505, startPoint y: 64, endPoint x: 651, endPoint y: 92, distance: 148.6
click at [505, 134] on div "Liquid" at bounding box center [501, 146] width 714 height 25
type input "pt-original"
click at [234, 211] on div "CSS" at bounding box center [247, 206] width 45 height 22
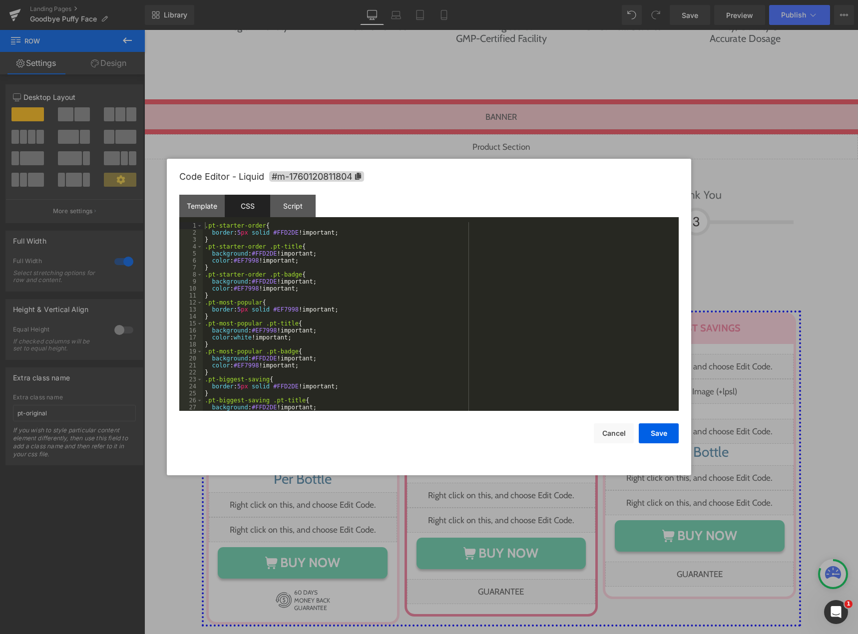
scroll to position [70, 0]
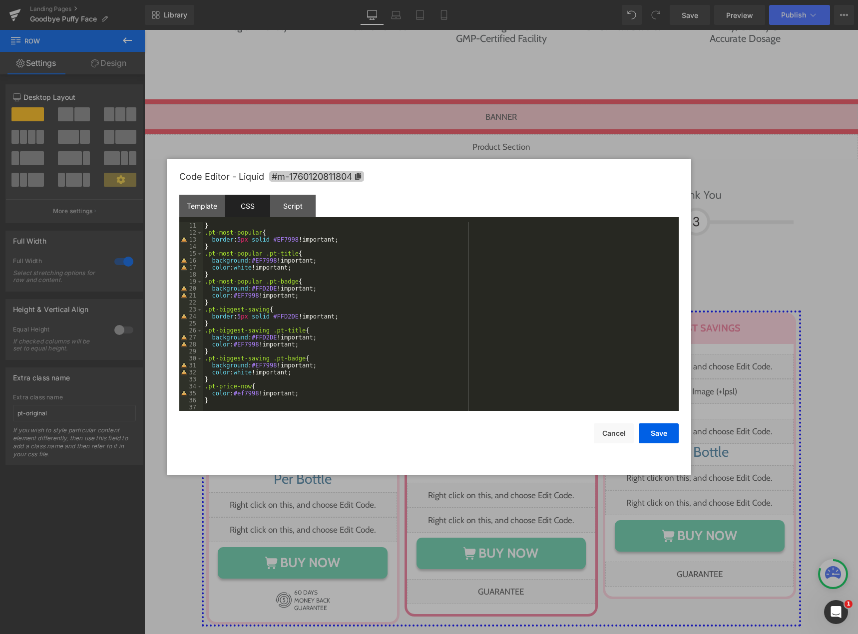
click at [356, 177] on icon at bounding box center [358, 176] width 7 height 7
click at [228, 403] on div "} .pt-most-popular { border : 5 px solid #EF7998 !important; } .pt-most-popular…" at bounding box center [439, 324] width 472 height 203
paste textarea
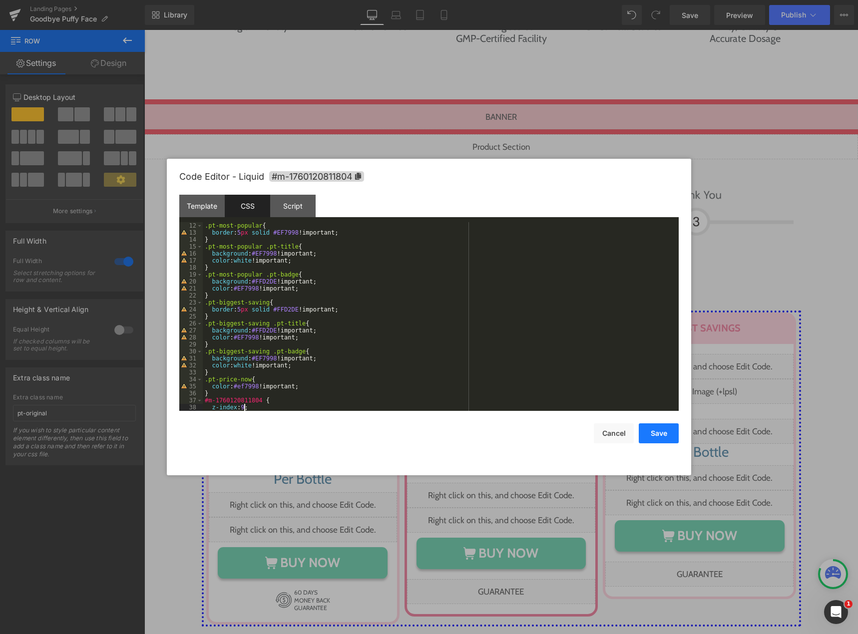
click at [656, 433] on button "Save" at bounding box center [659, 433] width 40 height 20
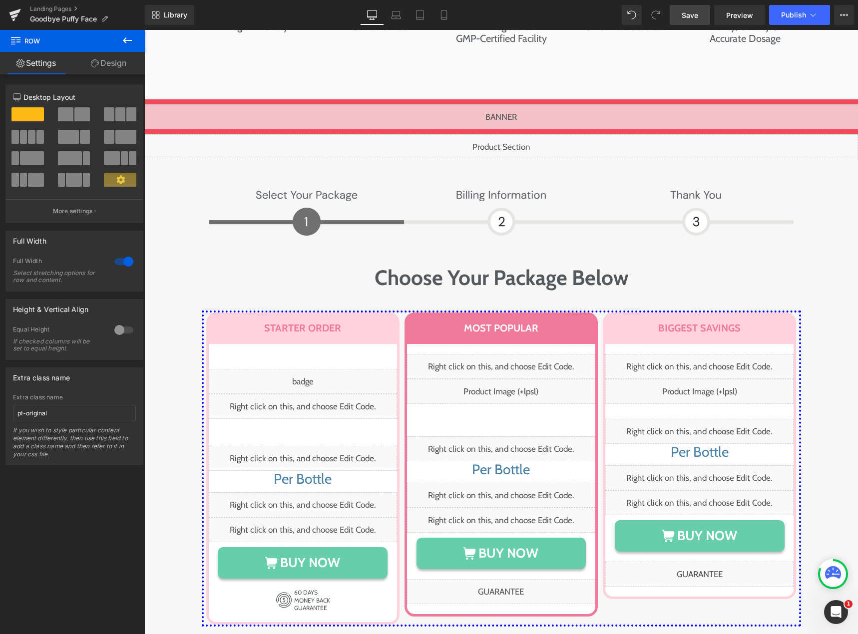
click at [687, 15] on span "Save" at bounding box center [690, 15] width 16 height 10
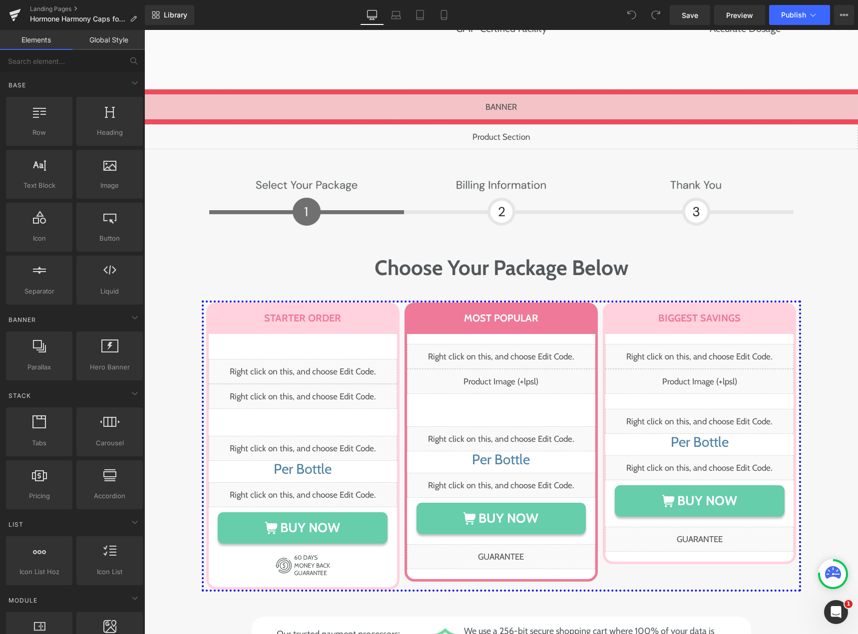
scroll to position [4801, 0]
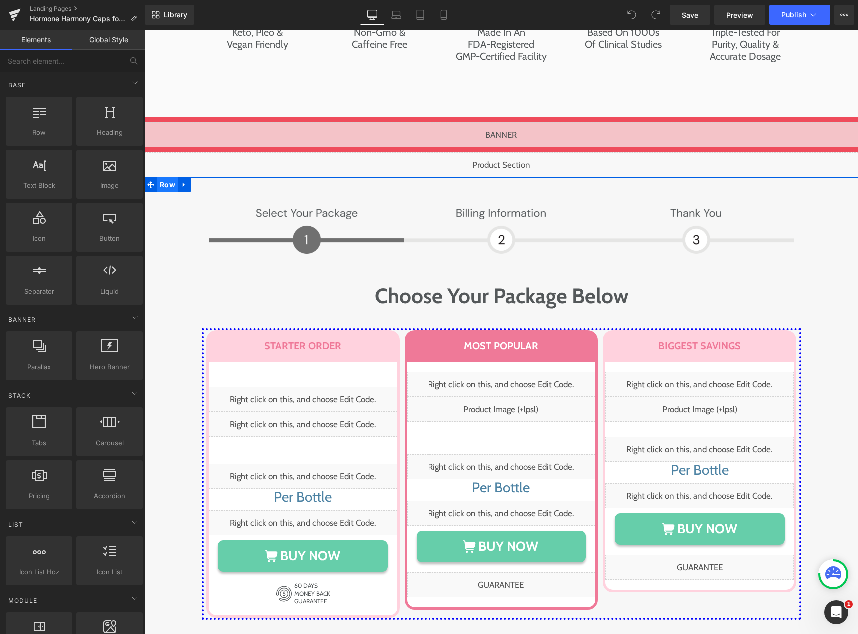
click at [159, 177] on span "Row" at bounding box center [167, 184] width 20 height 15
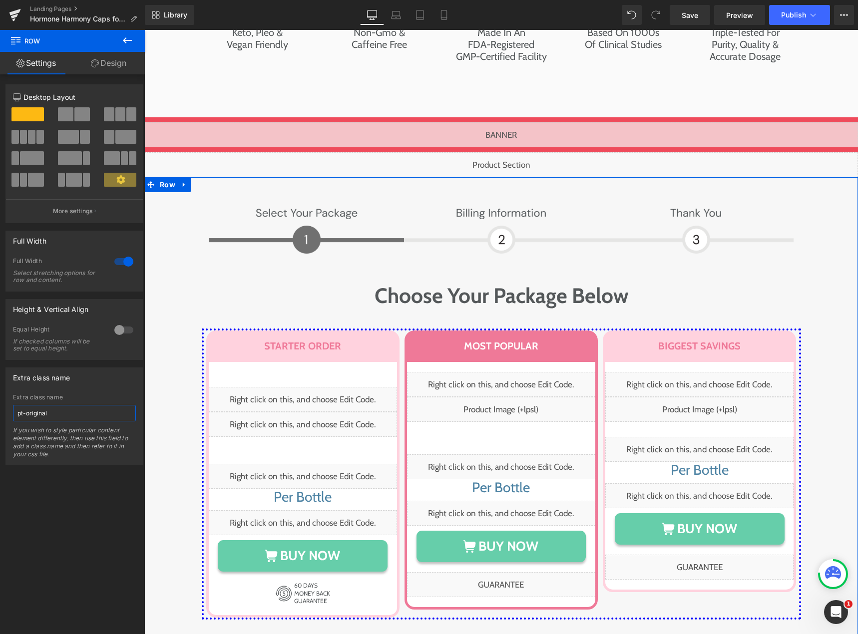
click at [59, 409] on input "pt-original" at bounding box center [74, 413] width 123 height 16
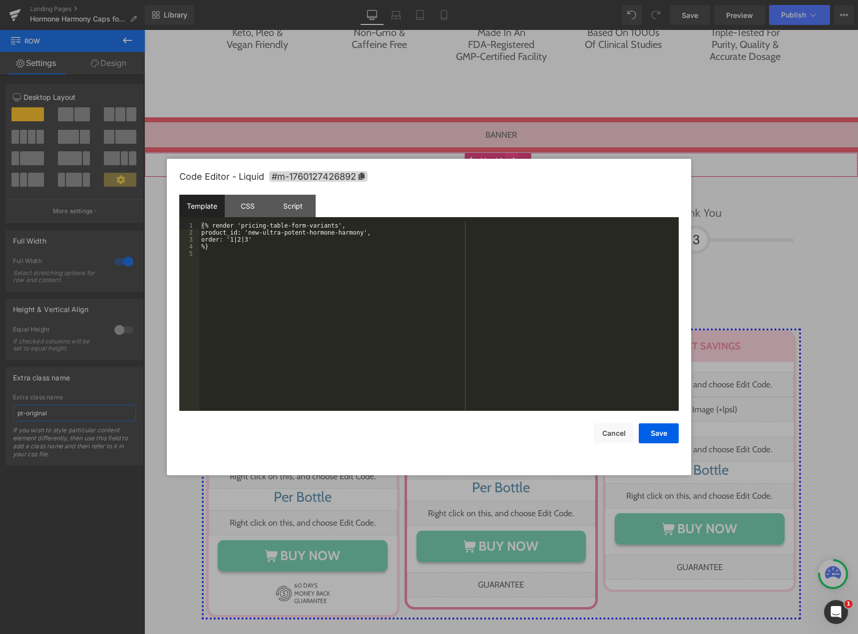
click at [508, 152] on div "Liquid" at bounding box center [501, 164] width 714 height 25
click at [278, 197] on div "Script" at bounding box center [292, 206] width 45 height 22
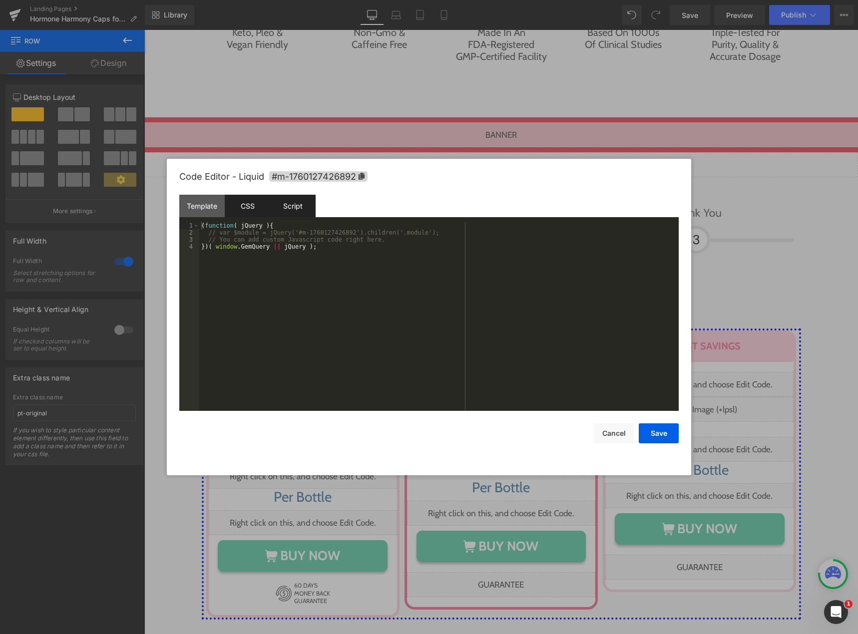
click at [256, 212] on div "CSS" at bounding box center [247, 206] width 45 height 22
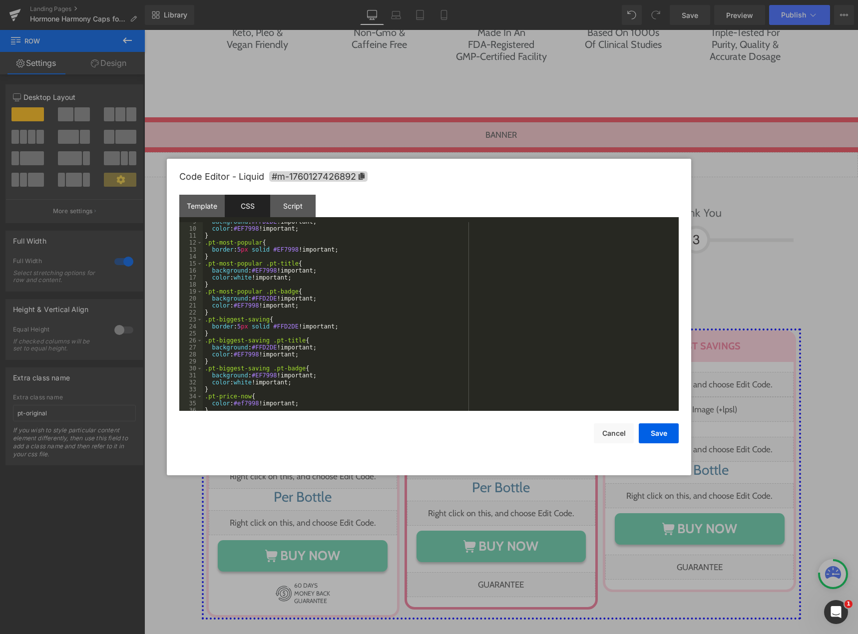
scroll to position [70, 0]
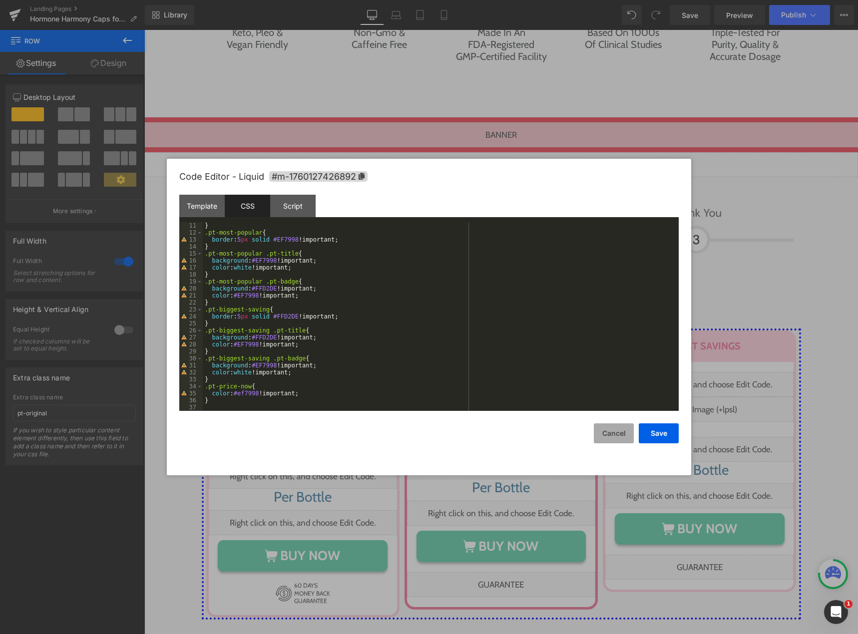
click at [613, 438] on button "Cancel" at bounding box center [614, 433] width 40 height 20
